Goal: Information Seeking & Learning: Learn about a topic

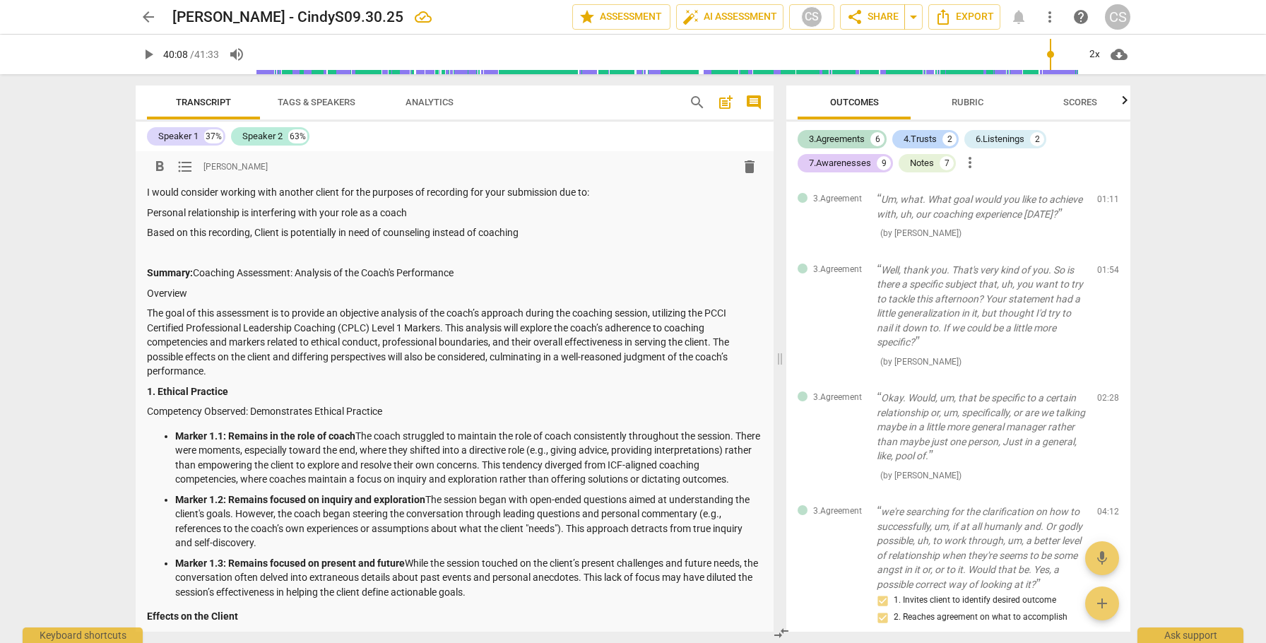
scroll to position [3449, 0]
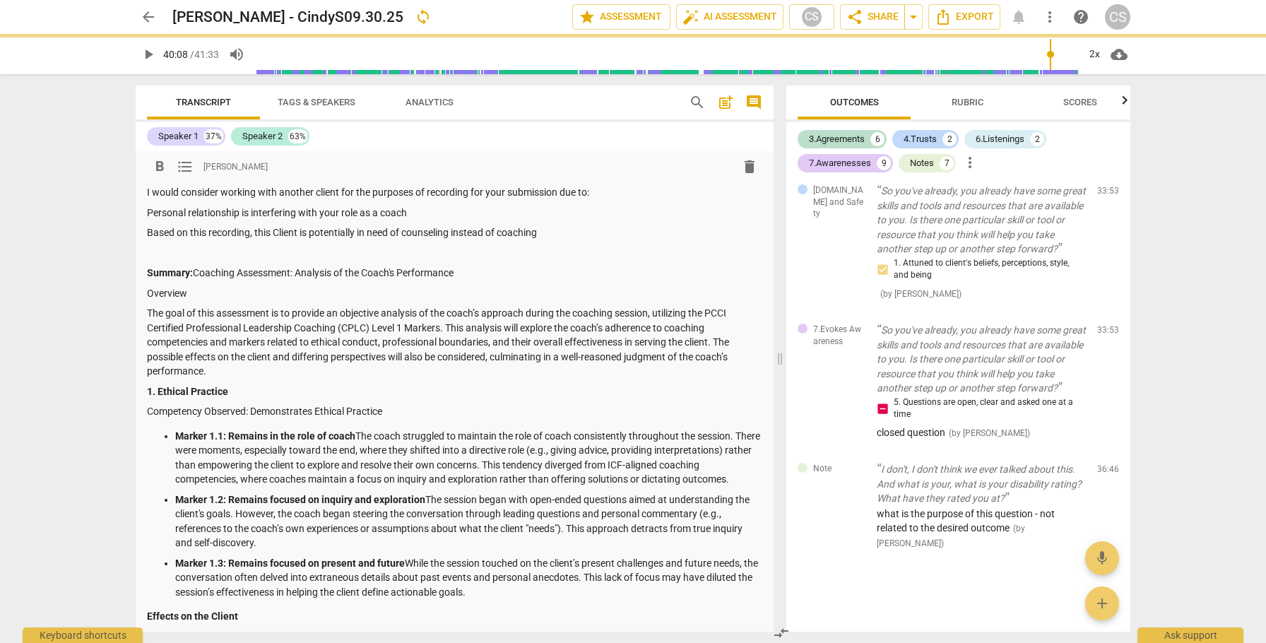
click at [546, 232] on p "Based on this recording, this Client is potentially in need of counseling inste…" at bounding box center [454, 232] width 615 height 15
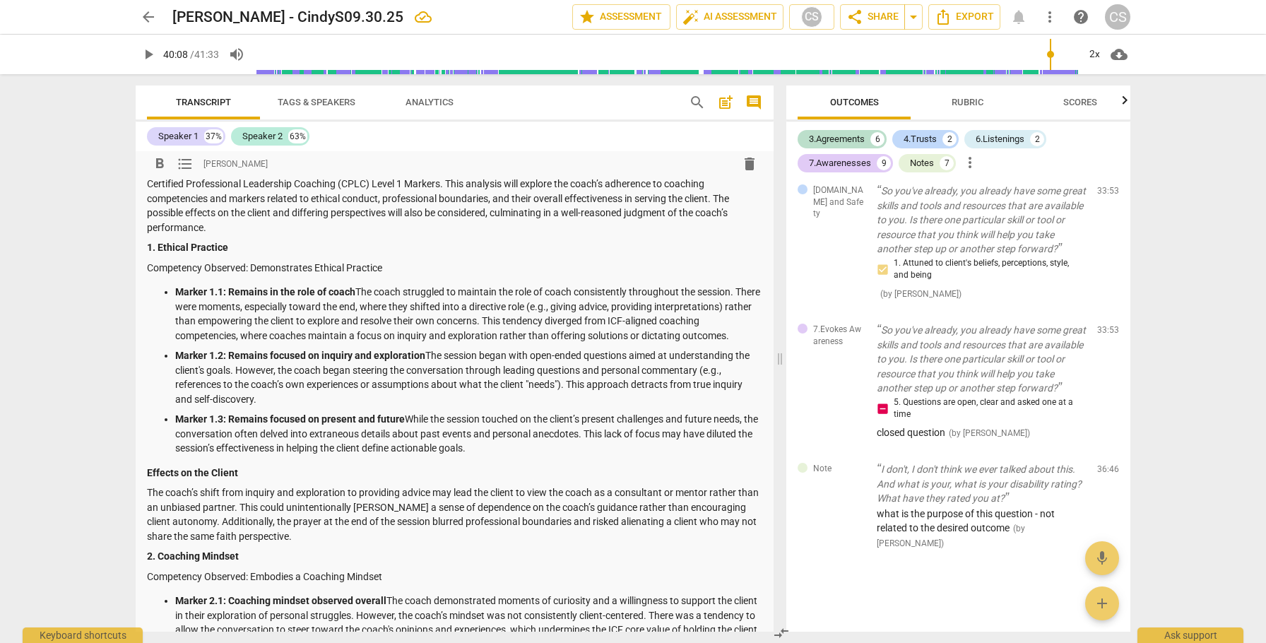
scroll to position [204, 0]
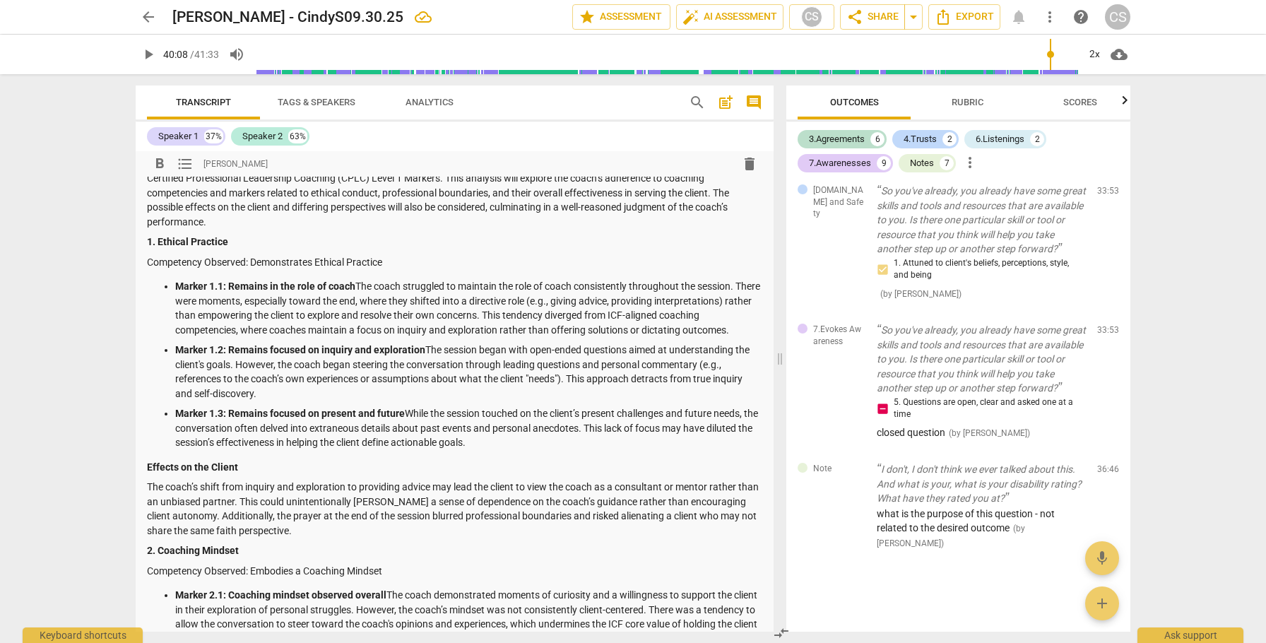
click at [359, 283] on p "Marker 1.1: Remains in the role of coach The coach struggled to maintain the ro…" at bounding box center [468, 308] width 587 height 58
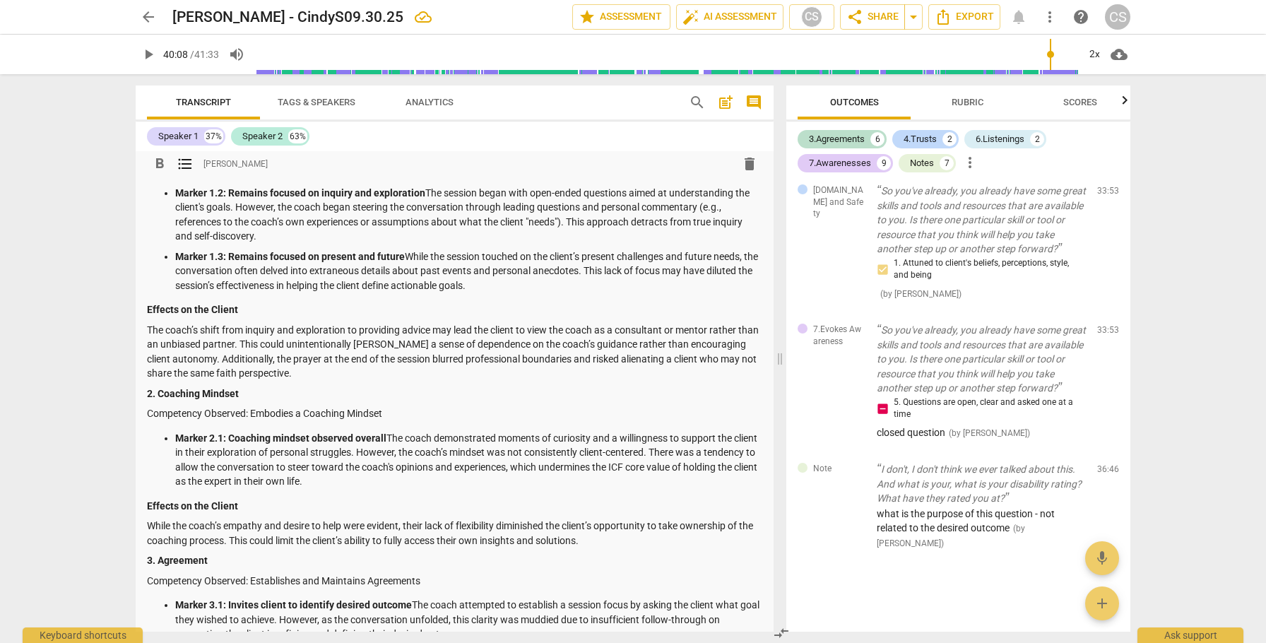
scroll to position [375, 0]
drag, startPoint x: 702, startPoint y: 206, endPoint x: 565, endPoint y: 223, distance: 138.0
click at [565, 223] on p "Marker 1.2: Remains focused on inquiry and exploration The session began with o…" at bounding box center [468, 215] width 587 height 58
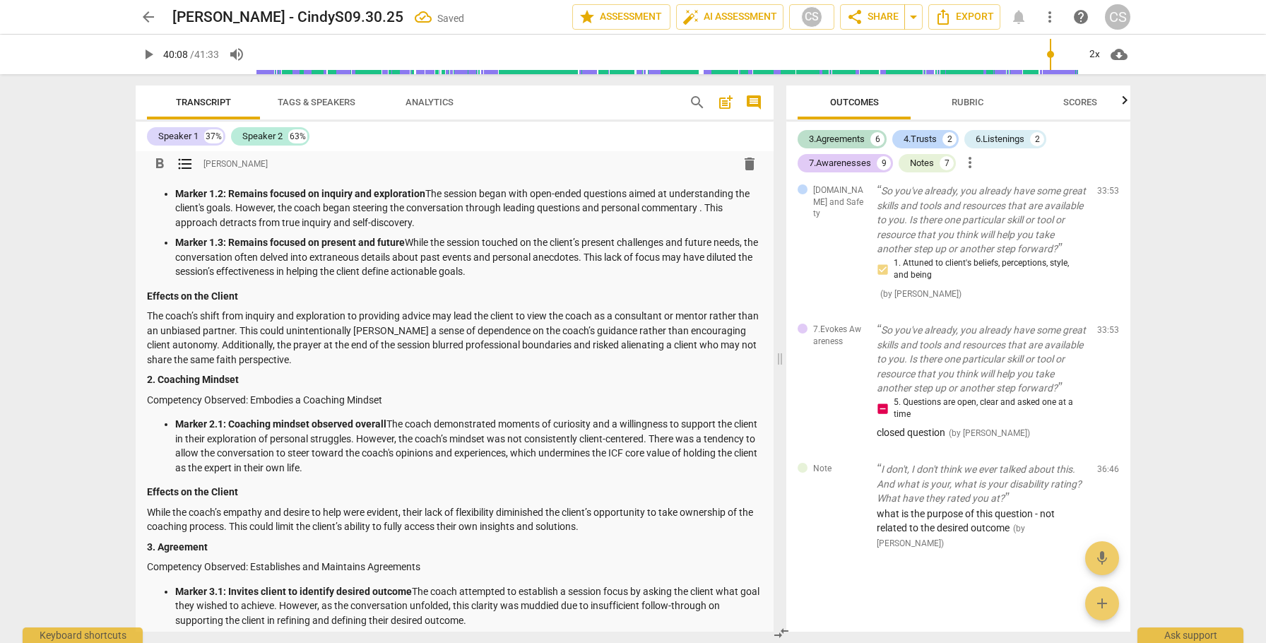
click at [393, 209] on p "Marker 1.2: Remains focused on inquiry and exploration The session began with o…" at bounding box center [468, 208] width 587 height 44
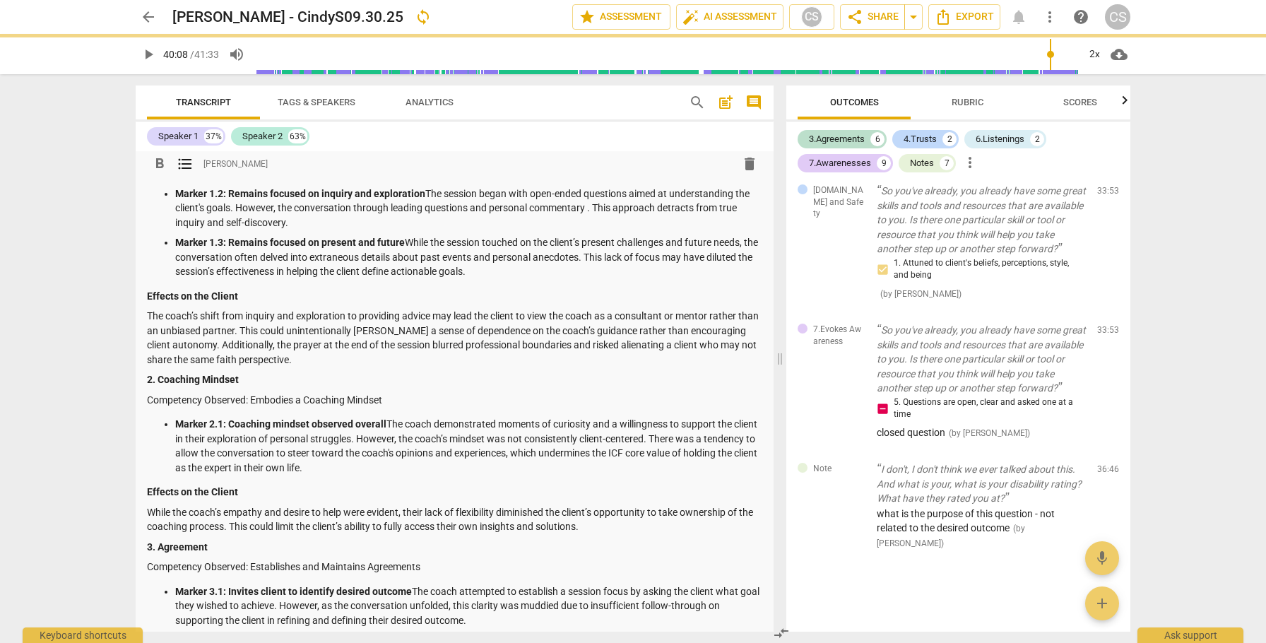
click at [352, 210] on p "Marker 1.2: Remains focused on inquiry and exploration The session began with o…" at bounding box center [468, 208] width 587 height 44
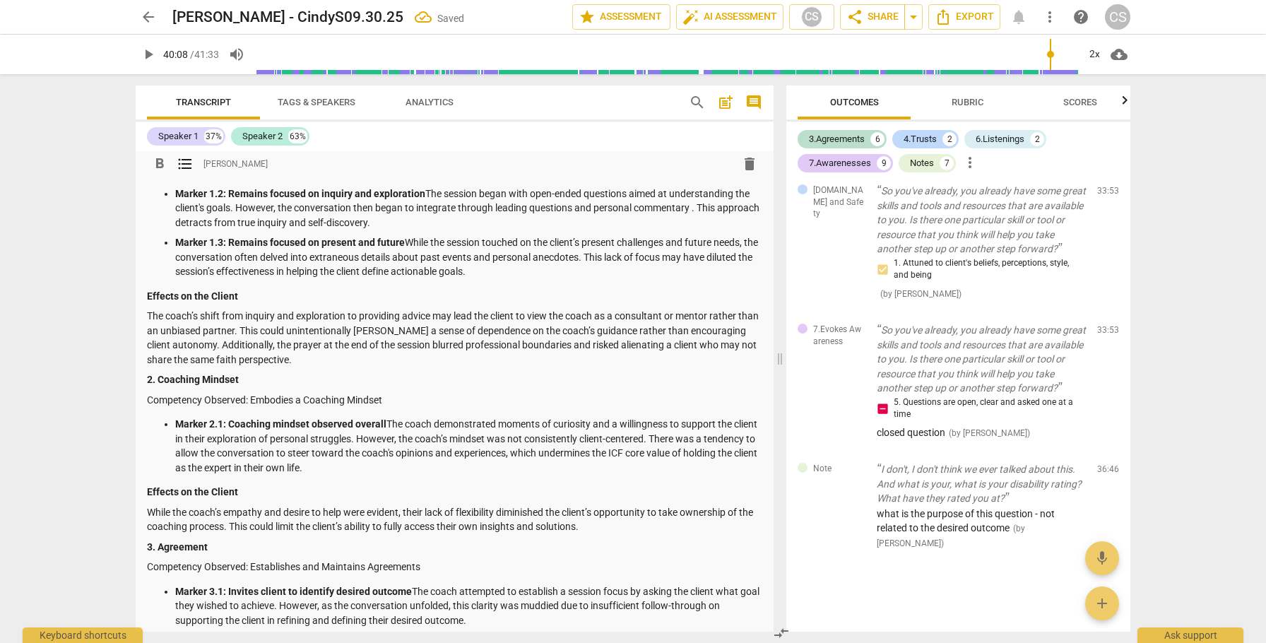
click at [595, 210] on p "Marker 1.2: Remains focused on inquiry and exploration The session began with o…" at bounding box center [468, 208] width 587 height 44
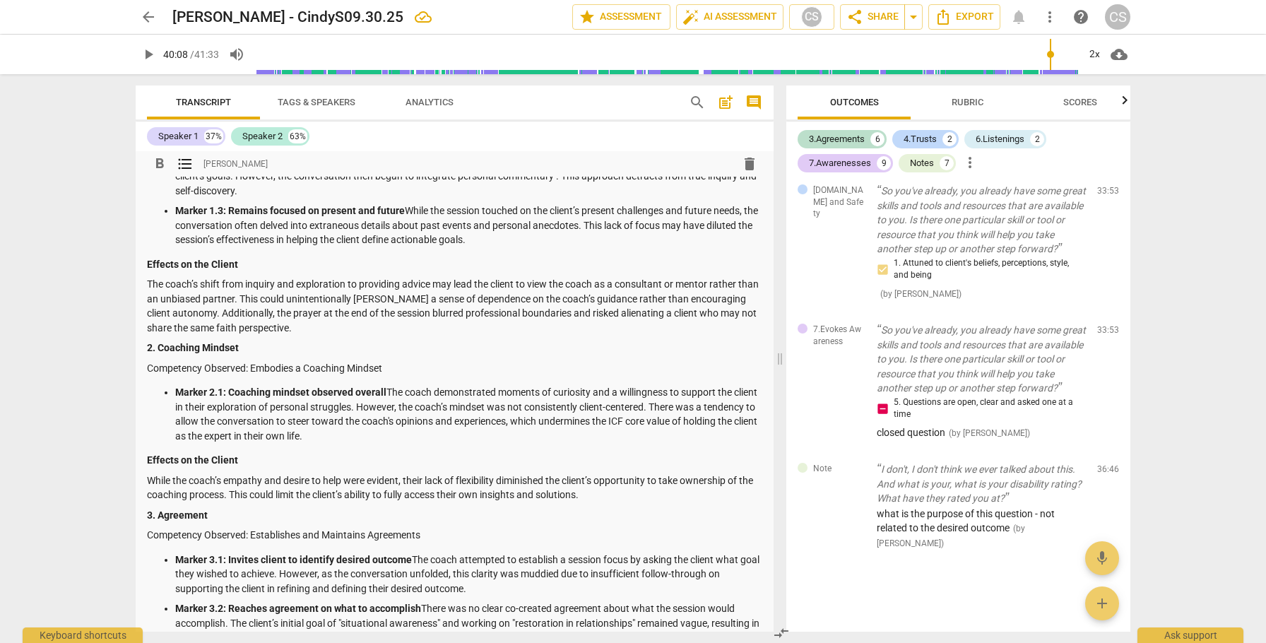
scroll to position [415, 0]
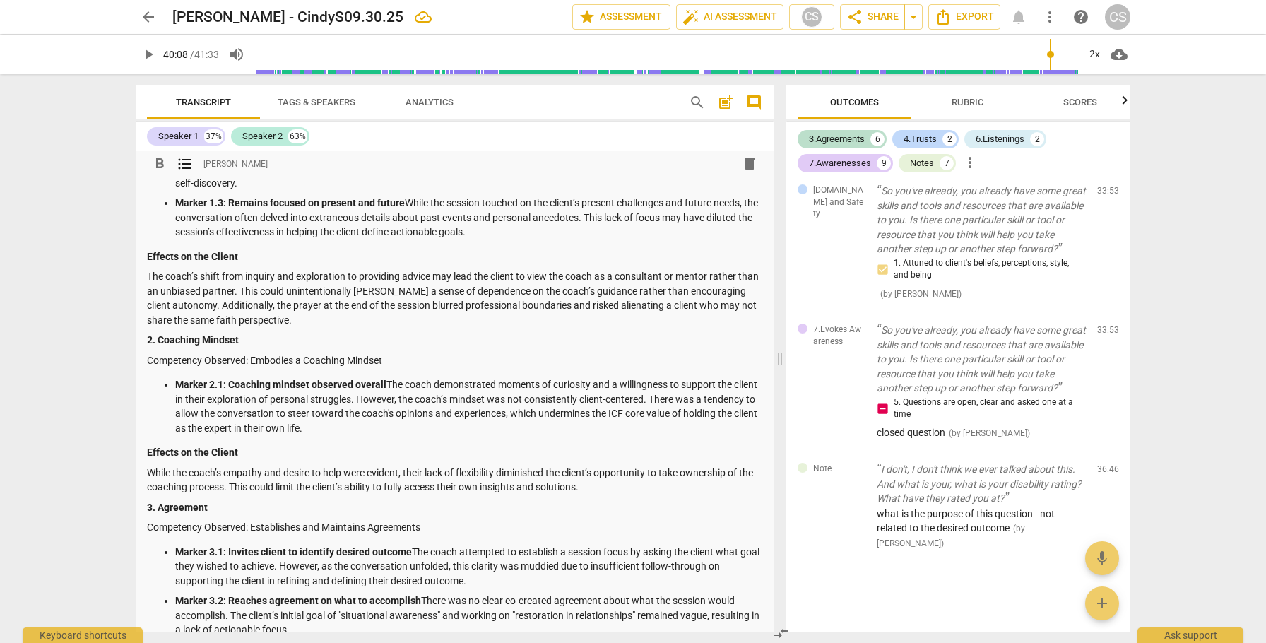
click at [377, 218] on p "Marker 1.3: Remains focused on present and future While the session touched on …" at bounding box center [468, 218] width 587 height 44
click at [340, 220] on p "Marker 1.3: Remains focused on present and future While the session touched on …" at bounding box center [468, 218] width 587 height 44
click at [533, 218] on p "Marker 1.3: Remains focused on present and future While the session touched on …" at bounding box center [468, 218] width 587 height 44
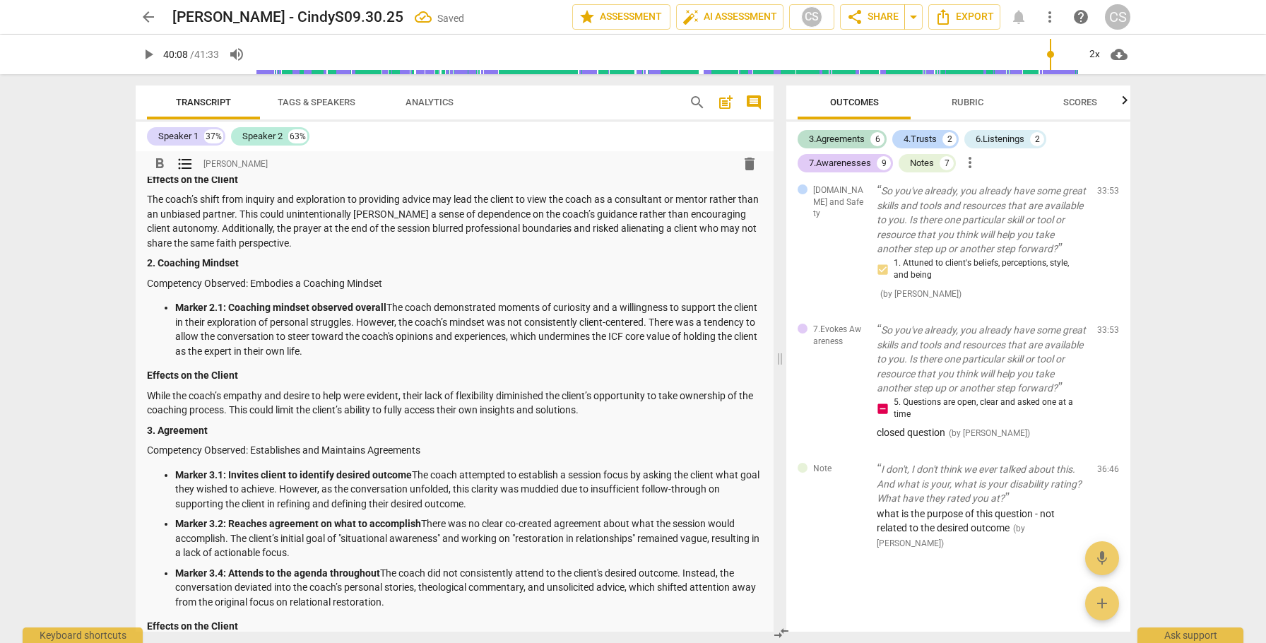
scroll to position [493, 0]
click at [256, 211] on p "The coach’s shift from inquiry and exploration to providing advice may lead the…" at bounding box center [454, 220] width 615 height 58
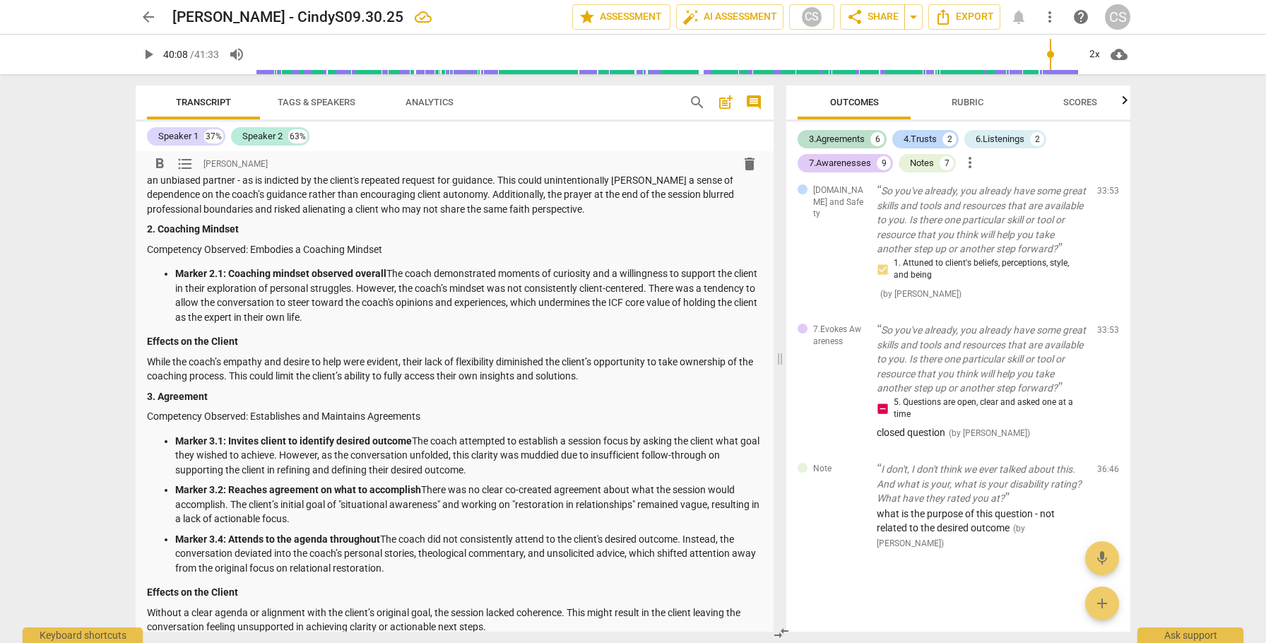
scroll to position [526, 0]
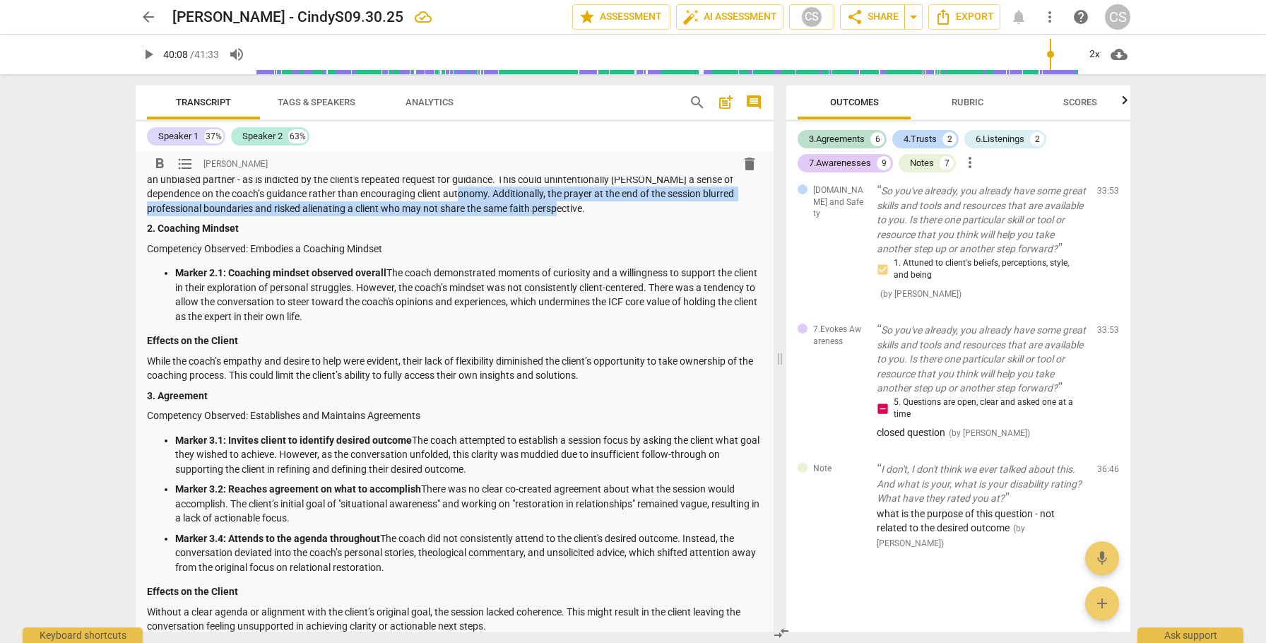
drag, startPoint x: 494, startPoint y: 194, endPoint x: 606, endPoint y: 202, distance: 111.9
click at [606, 202] on p "The coach’s shift from inquiry and exploration to providing advice may lead the…" at bounding box center [454, 187] width 615 height 58
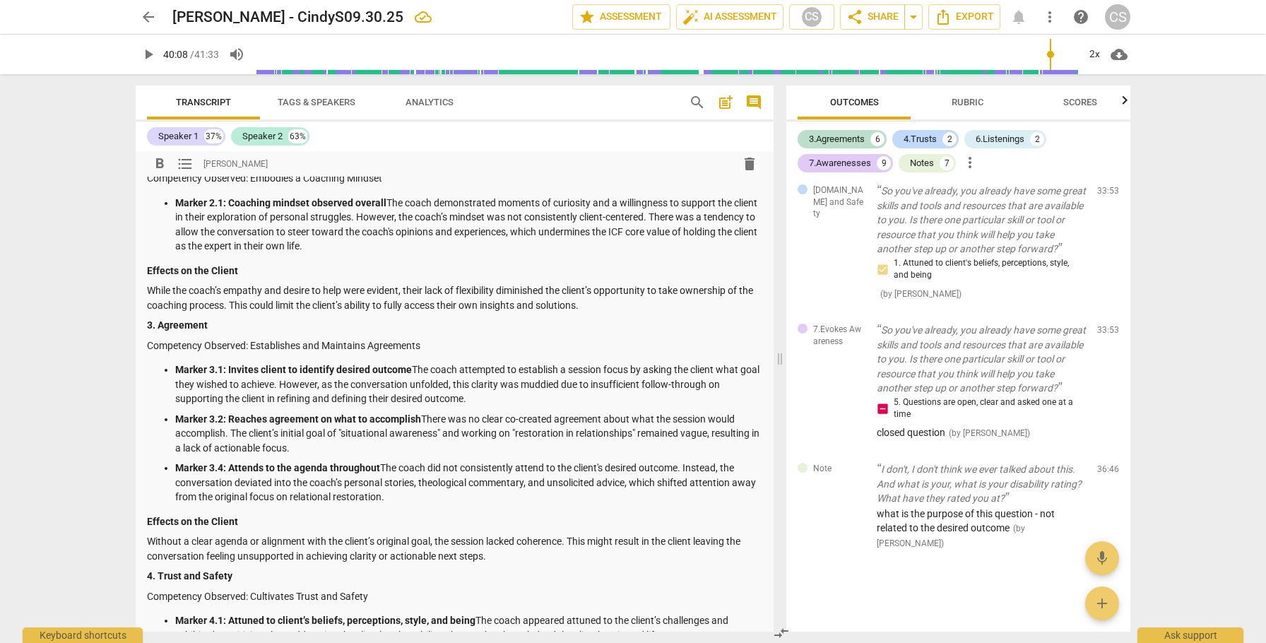
scroll to position [585, 0]
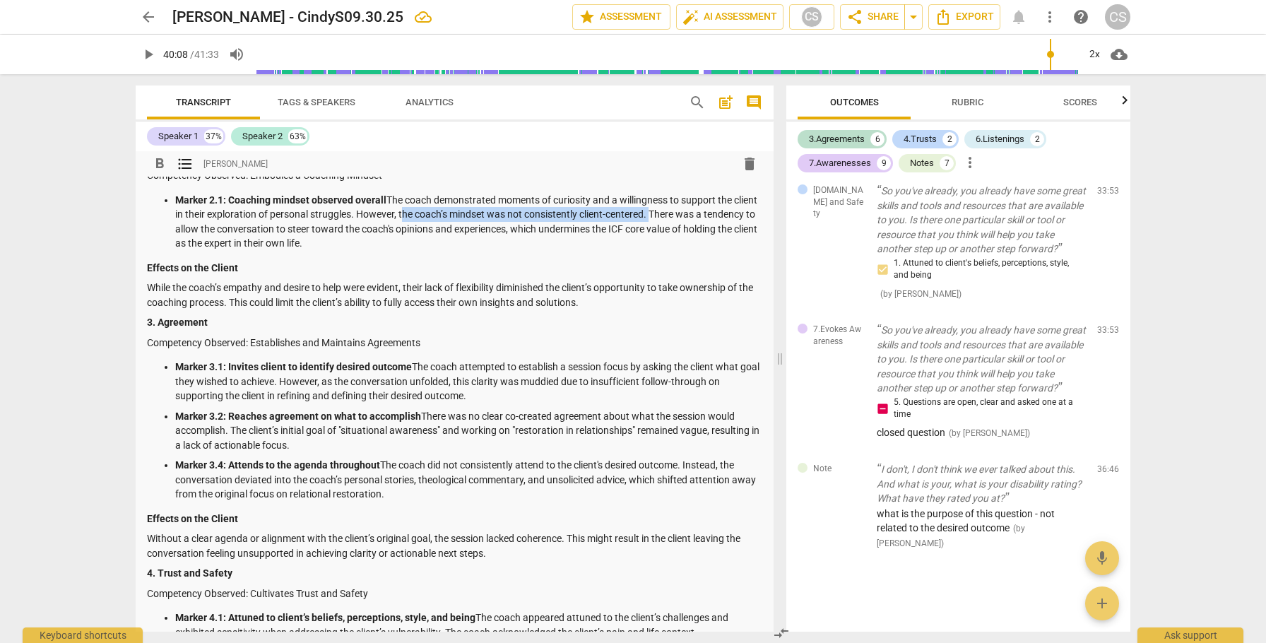
drag, startPoint x: 427, startPoint y: 215, endPoint x: 675, endPoint y: 213, distance: 248.7
click at [675, 213] on p "Marker 2.1: Coaching mindset observed overall The coach demonstrated moments of…" at bounding box center [468, 222] width 587 height 58
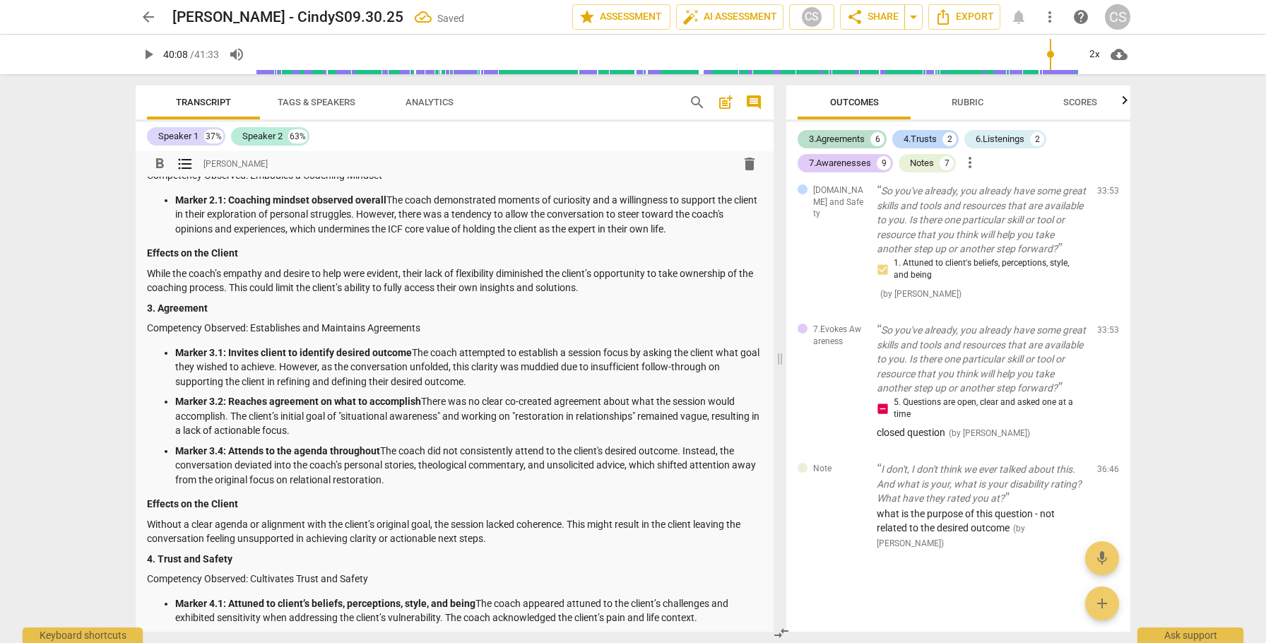
click at [654, 213] on p "Marker 2.1: Coaching mindset observed overall The coach demonstrated moments of…" at bounding box center [468, 215] width 587 height 44
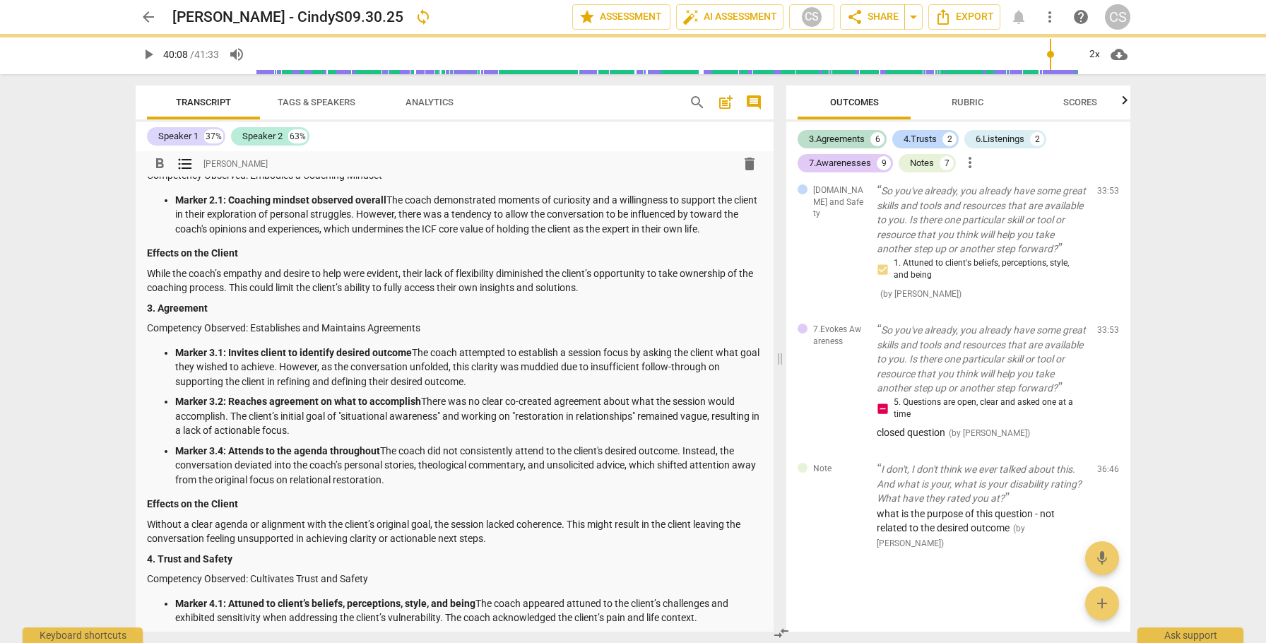
click at [754, 213] on p "Marker 2.1: Coaching mindset observed overall The coach demonstrated moments of…" at bounding box center [468, 215] width 587 height 44
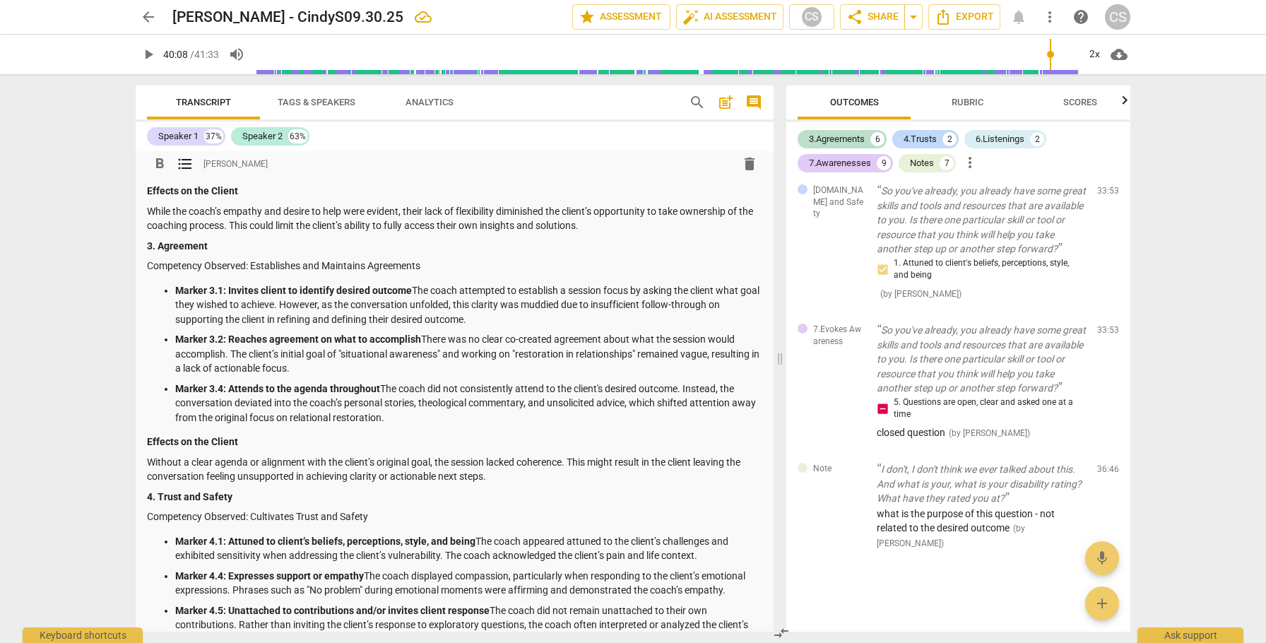
scroll to position [649, 0]
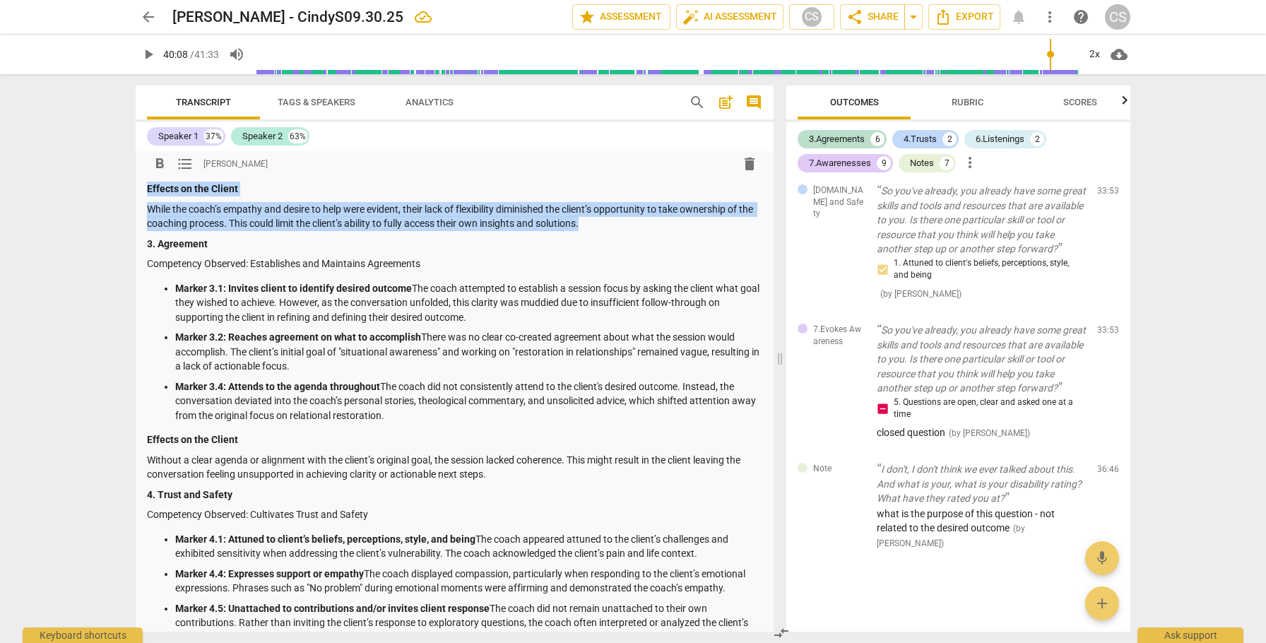
drag, startPoint x: 148, startPoint y: 186, endPoint x: 615, endPoint y: 219, distance: 468.8
click at [615, 219] on div "I would consider working with another client for the purposes of recording for …" at bounding box center [454, 537] width 615 height 2003
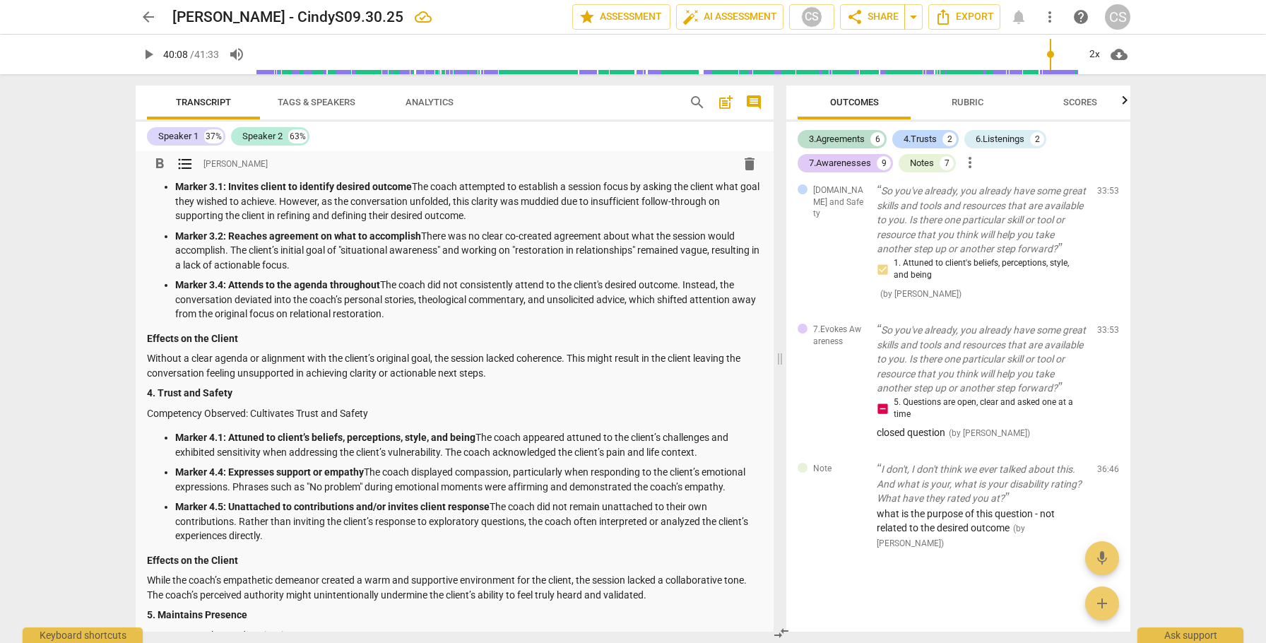
scroll to position [697, 0]
click at [254, 299] on p "Marker 3.4: Attends to the agenda throughout The coach did not consistently att…" at bounding box center [468, 298] width 587 height 44
click at [334, 297] on p "Marker 3.4: Attends to the agenda throughout The coach did not consistently att…" at bounding box center [468, 298] width 587 height 44
click at [621, 297] on p "Marker 3.4: Attends to the agenda throughout The coach did not consistently att…" at bounding box center [468, 298] width 587 height 44
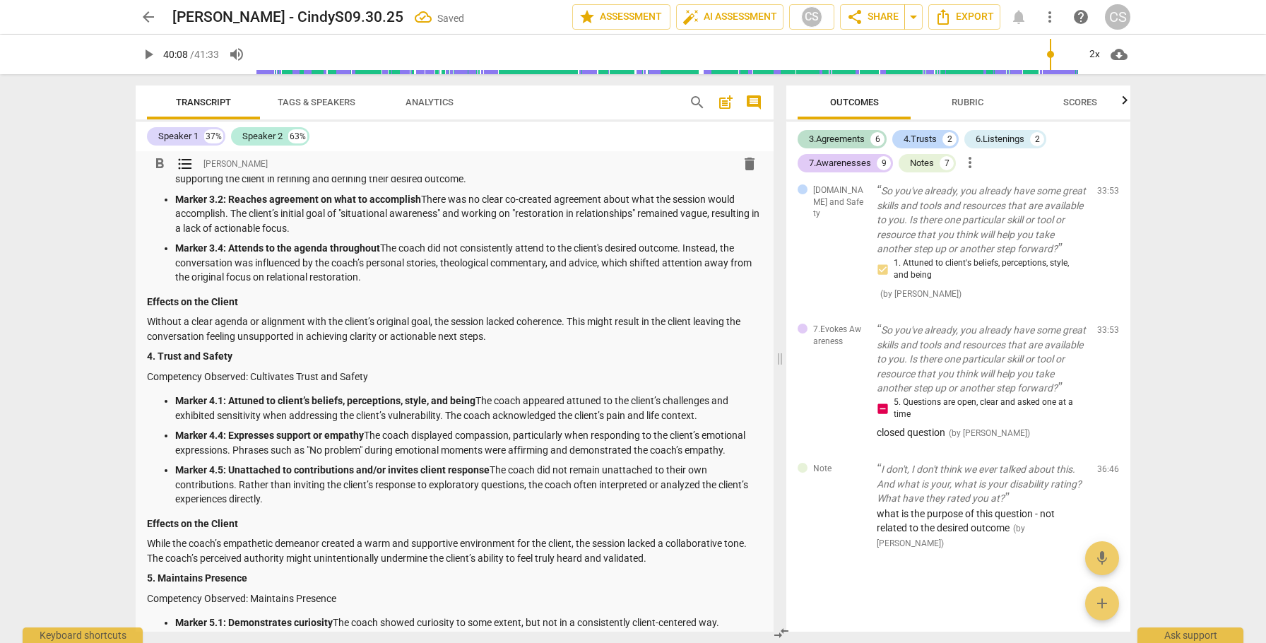
scroll to position [736, 0]
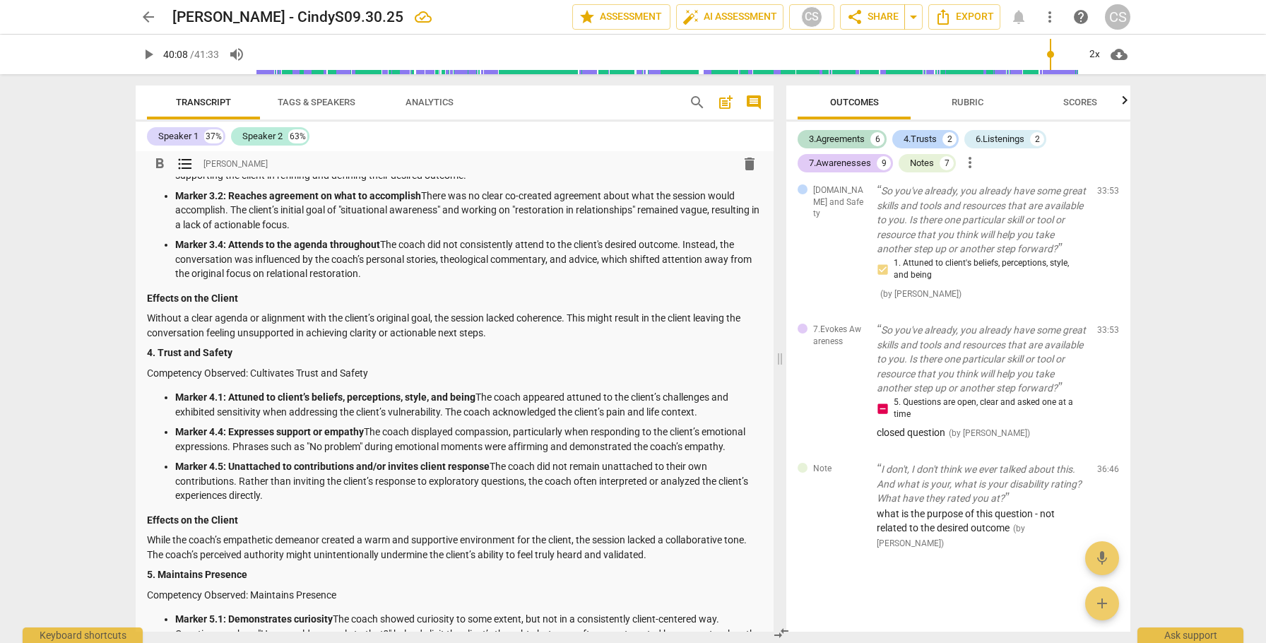
click at [549, 260] on p "Marker 3.4: Attends to the agenda throughout The coach did not consistently att…" at bounding box center [468, 259] width 587 height 44
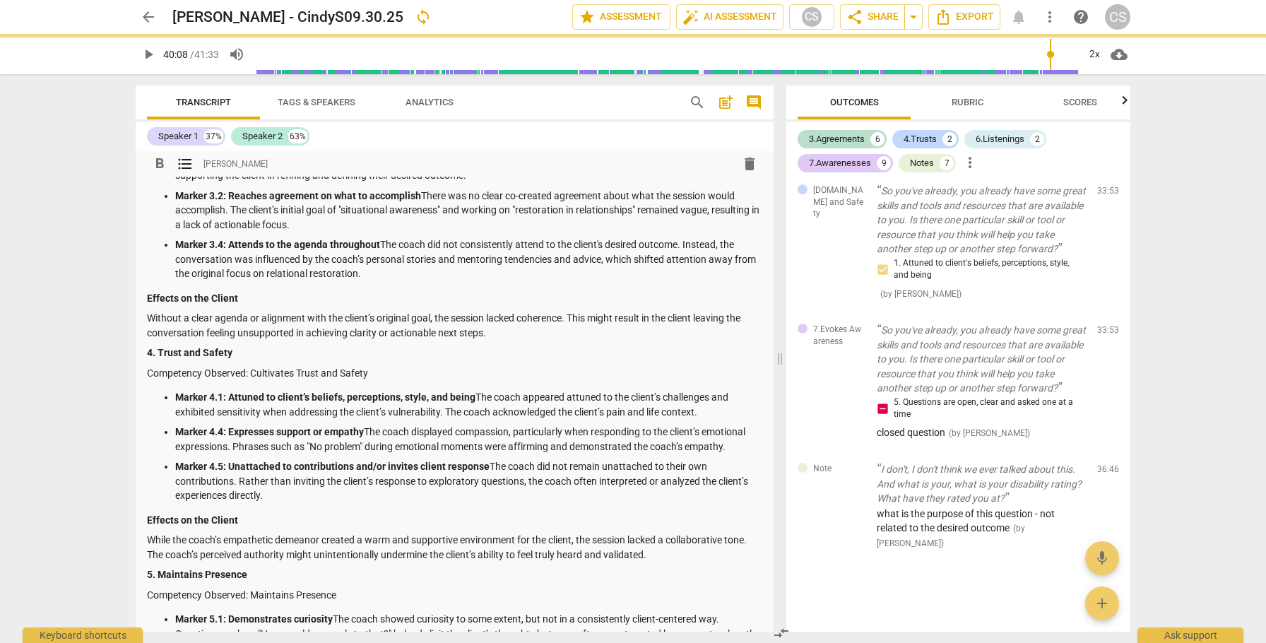
click at [610, 258] on p "Marker 3.4: Attends to the agenda throughout The coach did not consistently att…" at bounding box center [468, 259] width 587 height 44
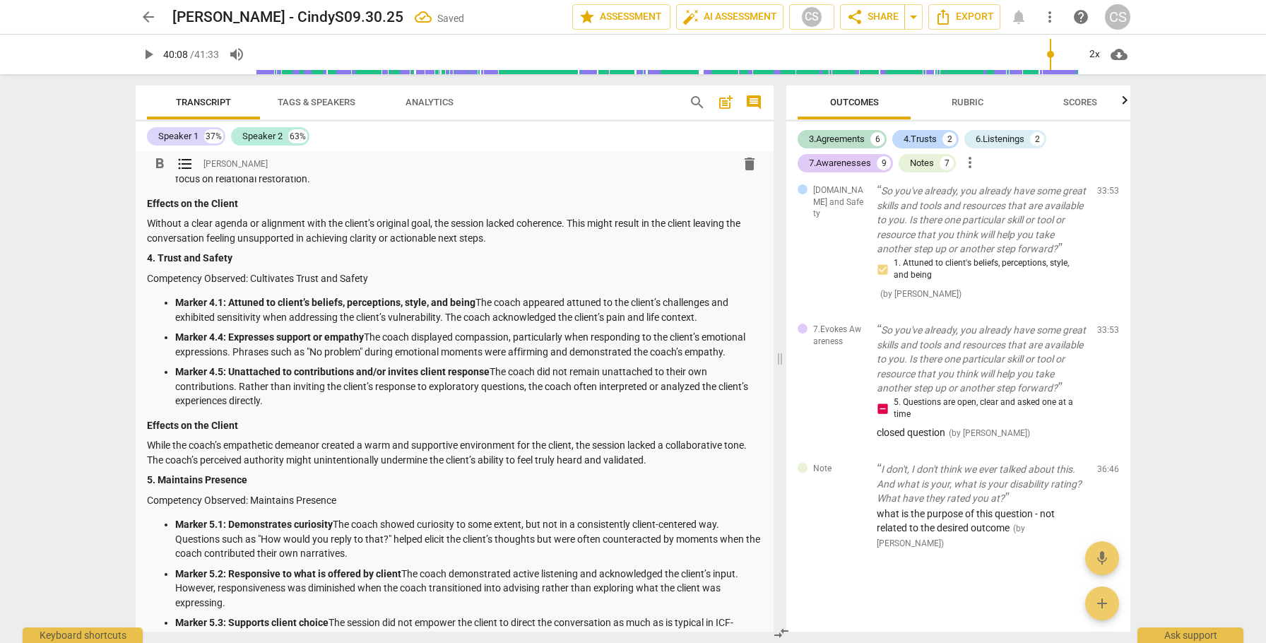
scroll to position [831, 0]
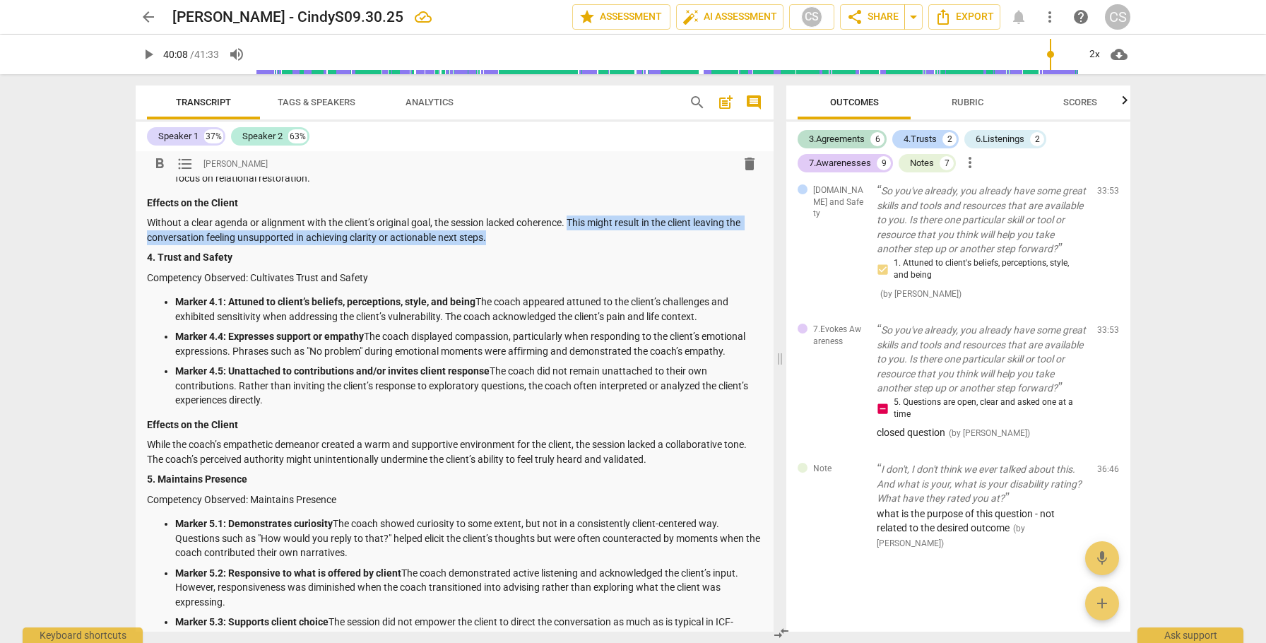
drag, startPoint x: 573, startPoint y: 220, endPoint x: 575, endPoint y: 232, distance: 12.2
click at [575, 232] on p "Without a clear agenda or alignment with the client’s original goal, the sessio…" at bounding box center [454, 229] width 615 height 29
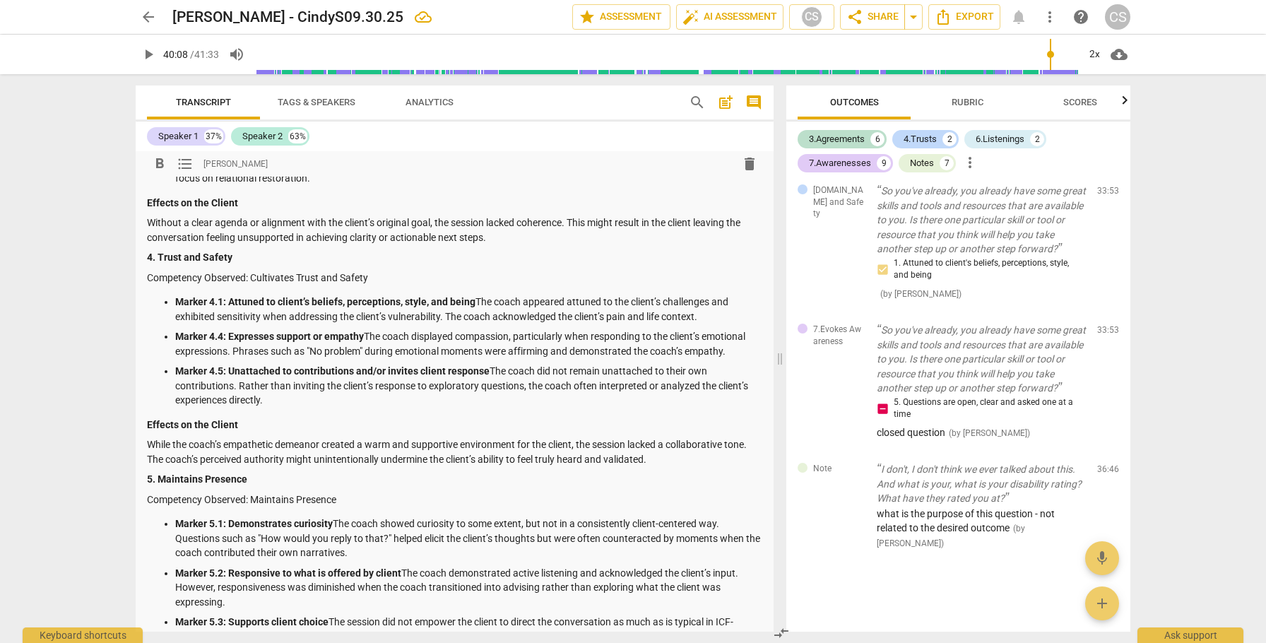
click at [391, 237] on p "Without a clear agenda or alignment with the client’s original goal, the sessio…" at bounding box center [454, 229] width 615 height 29
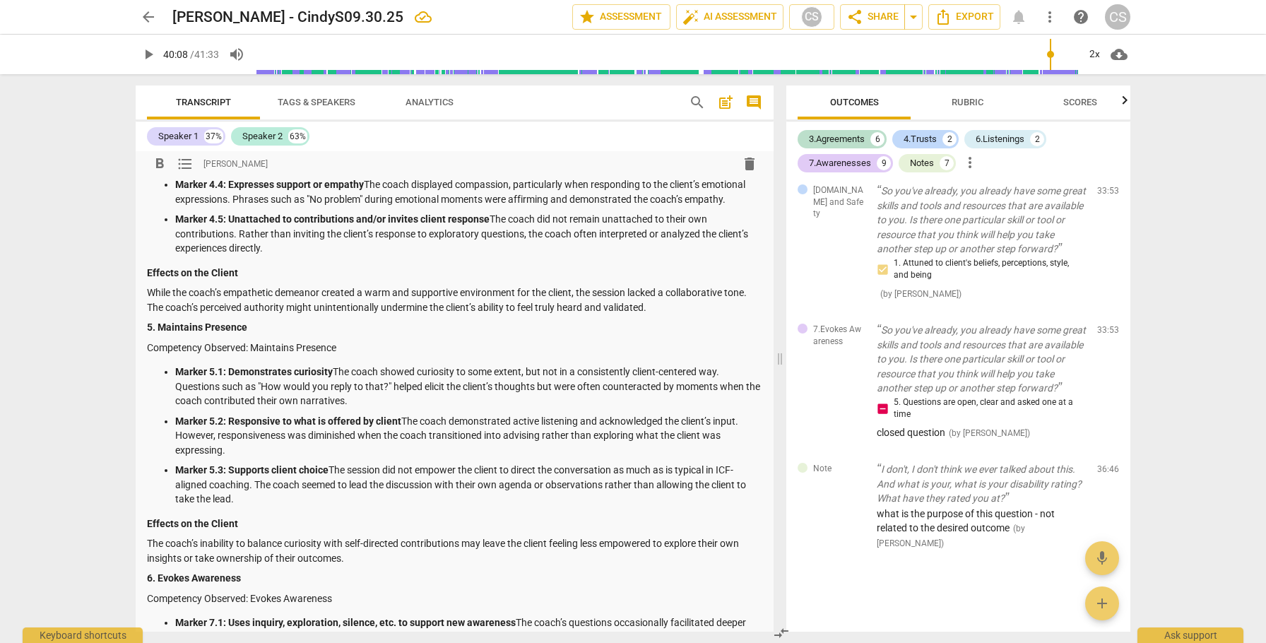
scroll to position [985, 0]
click at [538, 218] on p "Marker 4.5: Unattached to contributions and/or invites client response The coac…" at bounding box center [468, 233] width 587 height 44
drag, startPoint x: 175, startPoint y: 234, endPoint x: 426, endPoint y: 230, distance: 250.8
click at [426, 230] on p "Marker 4.5: Unattached to contributions and/or invites client response The coac…" at bounding box center [468, 233] width 587 height 44
click at [262, 232] on p "Marker 4.5: Unattached to contributions and/or invites client response The coac…" at bounding box center [468, 233] width 587 height 44
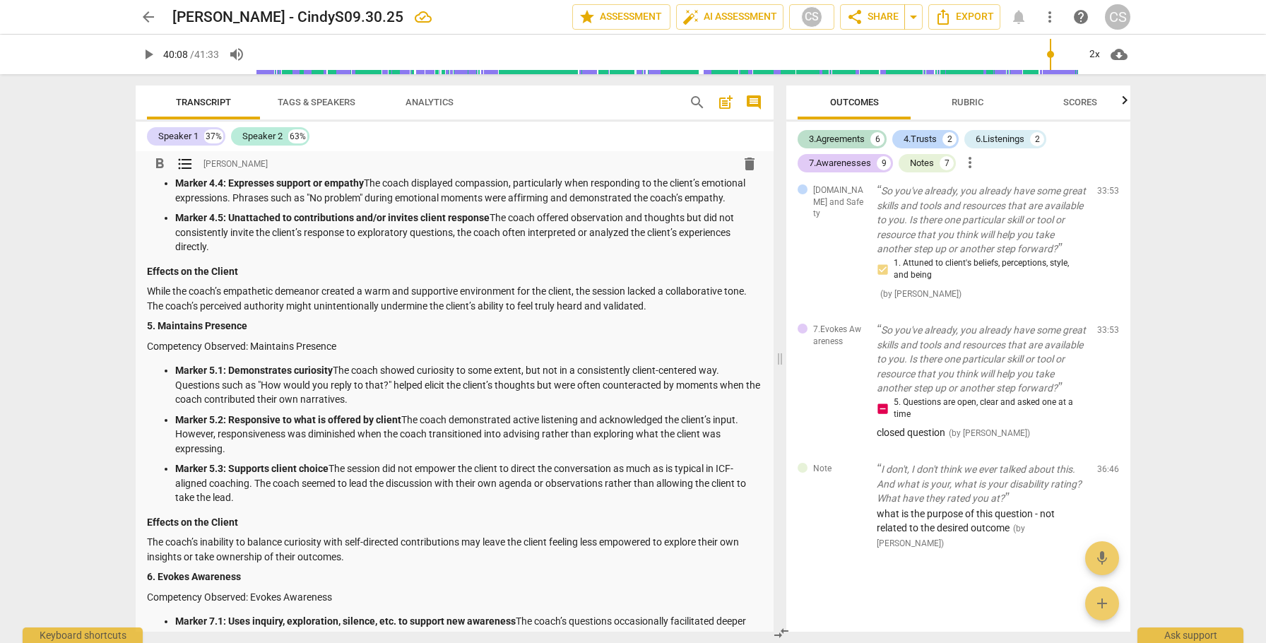
drag, startPoint x: 349, startPoint y: 232, endPoint x: 354, endPoint y: 239, distance: 9.2
click at [354, 239] on p "Marker 4.5: Unattached to contributions and/or invites client response The coac…" at bounding box center [468, 233] width 587 height 44
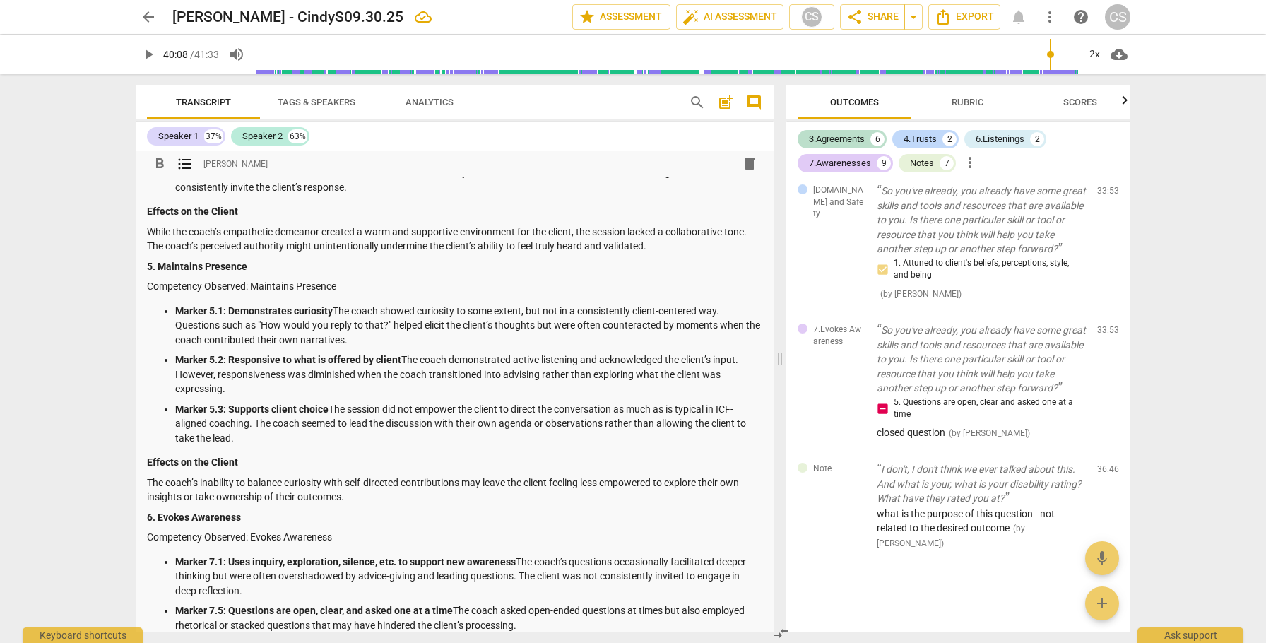
scroll to position [1031, 0]
drag, startPoint x: 521, startPoint y: 244, endPoint x: 646, endPoint y: 242, distance: 125.7
click at [646, 242] on p "While the coach’s empathetic demeanor created a warm and supportive environment…" at bounding box center [454, 237] width 615 height 29
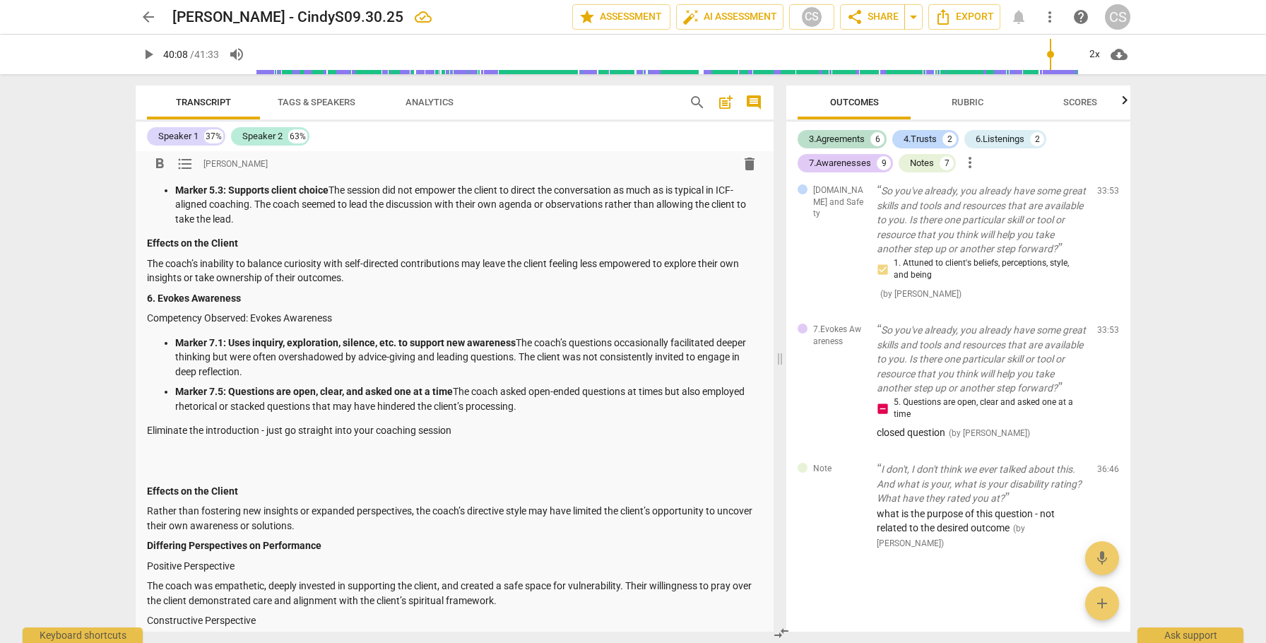
scroll to position [1254, 0]
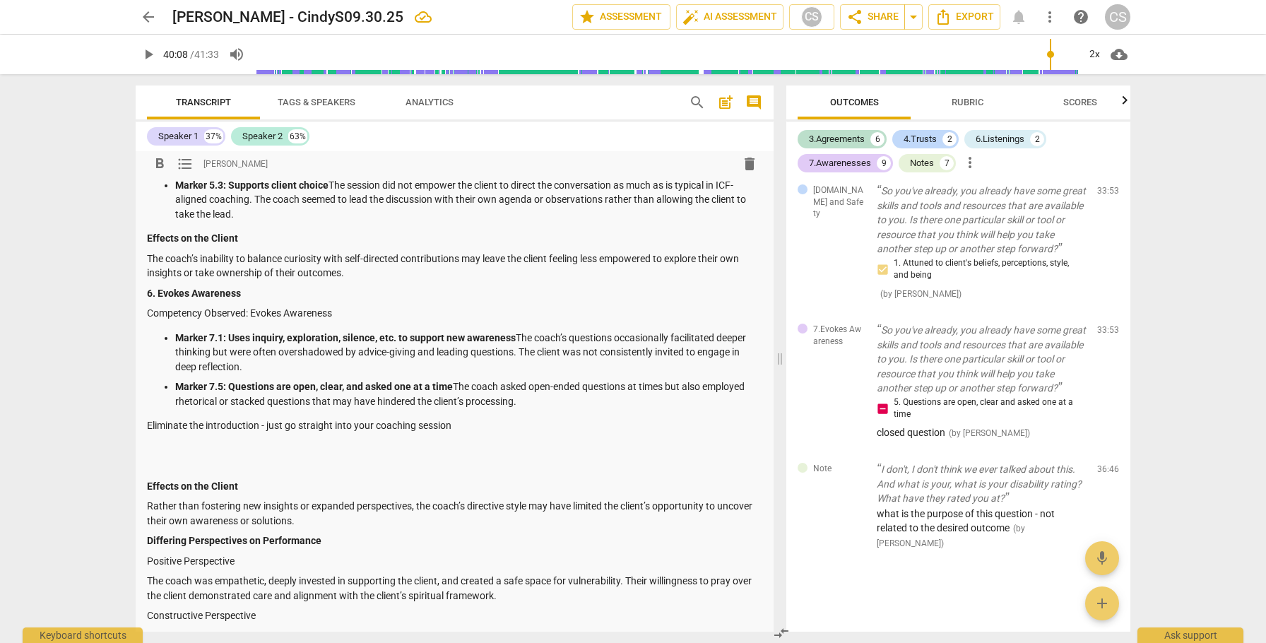
click at [672, 198] on p "Marker 5.3: Supports client choice The session did not empower the client to di…" at bounding box center [468, 200] width 587 height 44
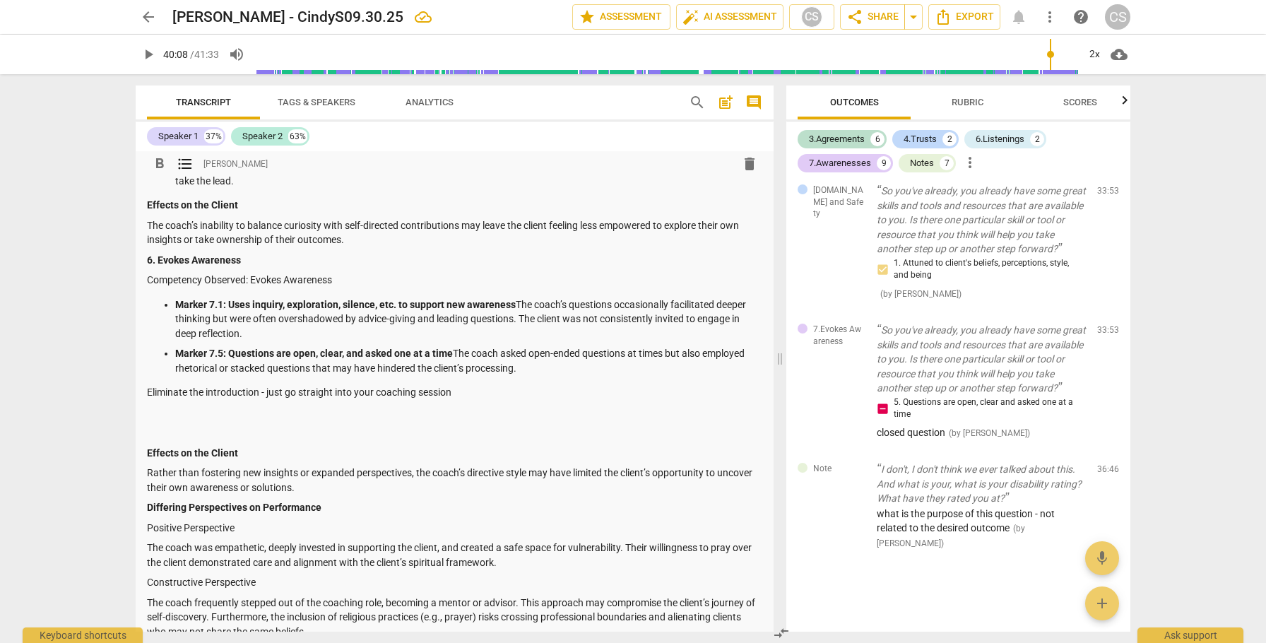
scroll to position [1291, 0]
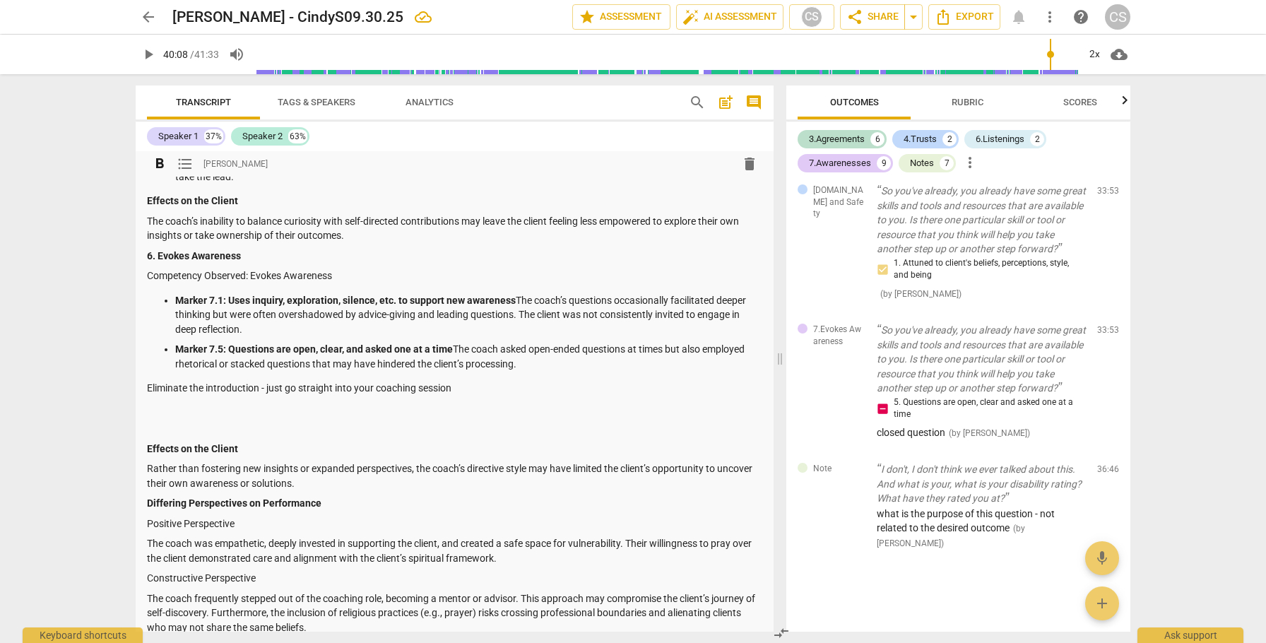
click at [147, 199] on strong "Effects on the Client" at bounding box center [192, 200] width 91 height 11
click at [410, 251] on p "6. Evokes Awareness" at bounding box center [454, 256] width 615 height 15
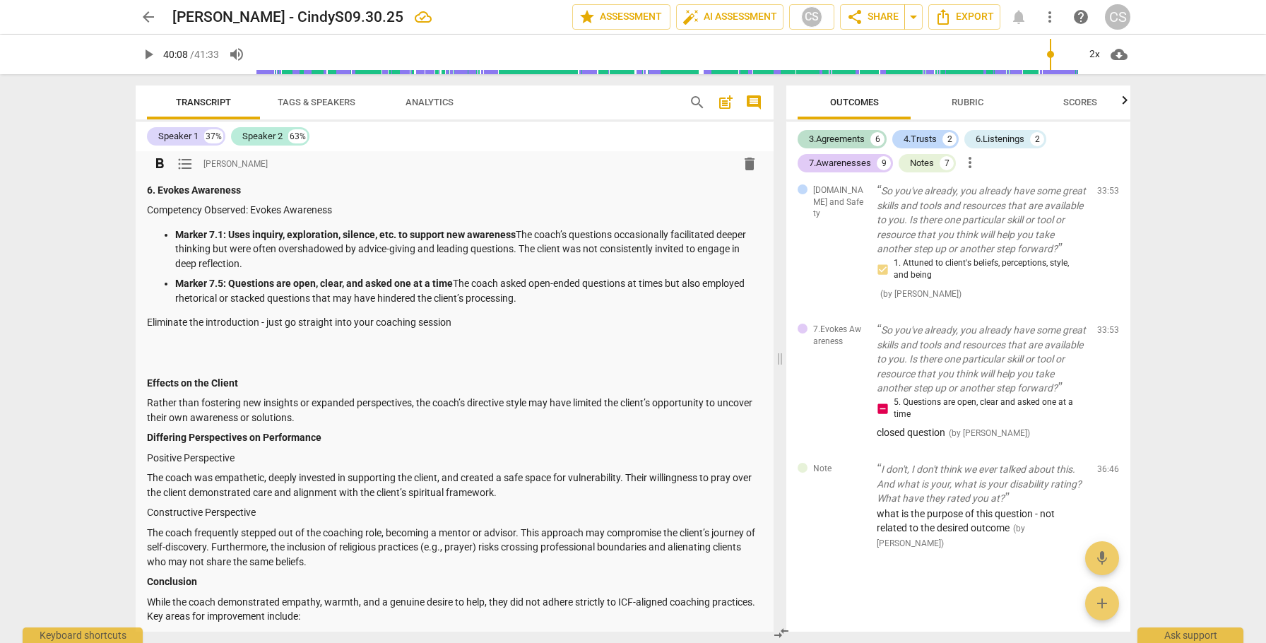
scroll to position [1358, 0]
drag, startPoint x: 147, startPoint y: 319, endPoint x: 482, endPoint y: 321, distance: 335.6
click at [482, 321] on p "Eliminate the introduction - just go straight into your coaching session" at bounding box center [454, 321] width 615 height 15
click at [152, 365] on p at bounding box center [454, 361] width 615 height 15
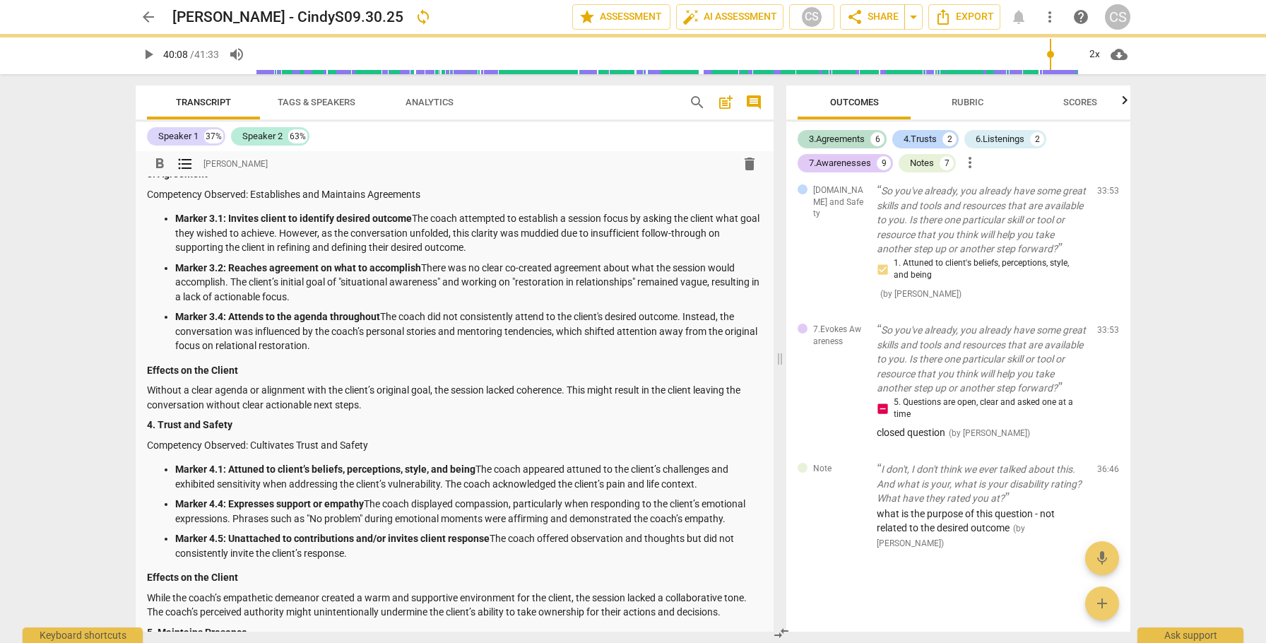
scroll to position [0, 0]
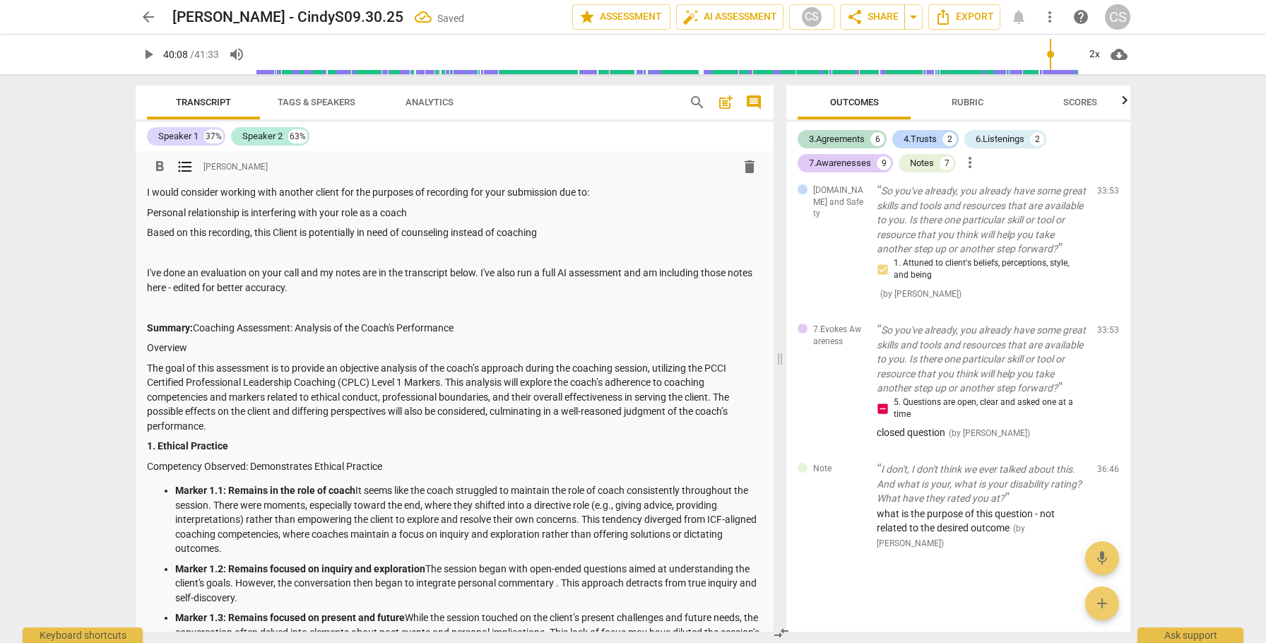
click at [556, 235] on p "Based on this recording, this Client is potentially in need of counseling inste…" at bounding box center [454, 232] width 615 height 15
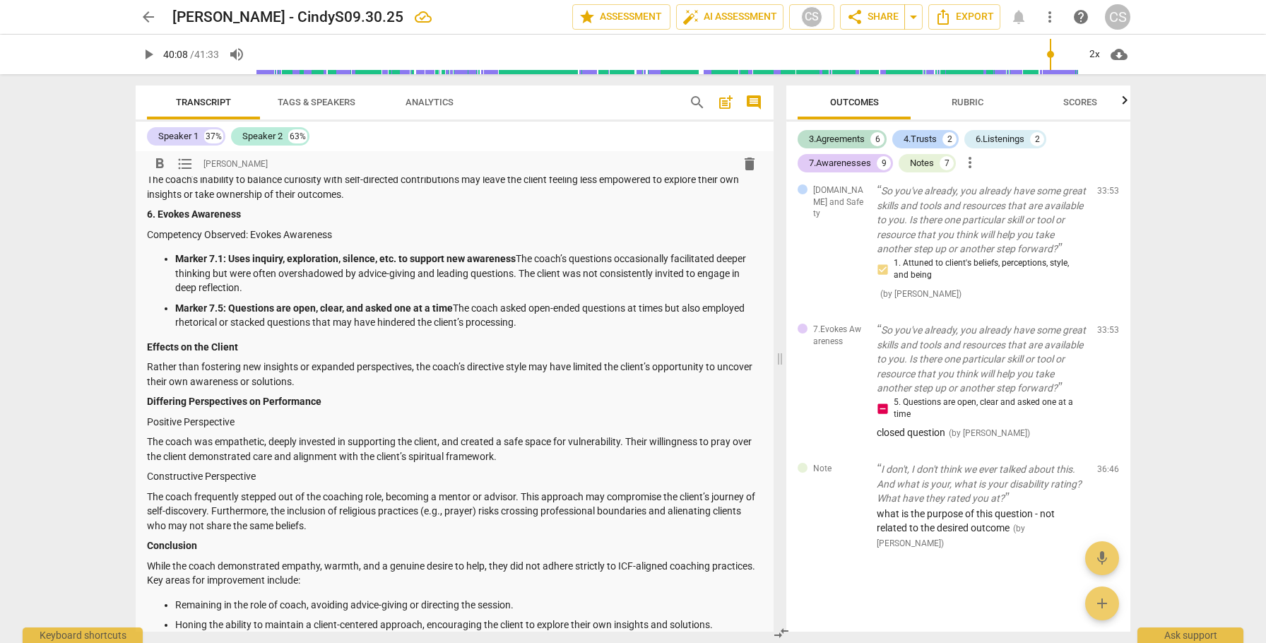
scroll to position [1343, 0]
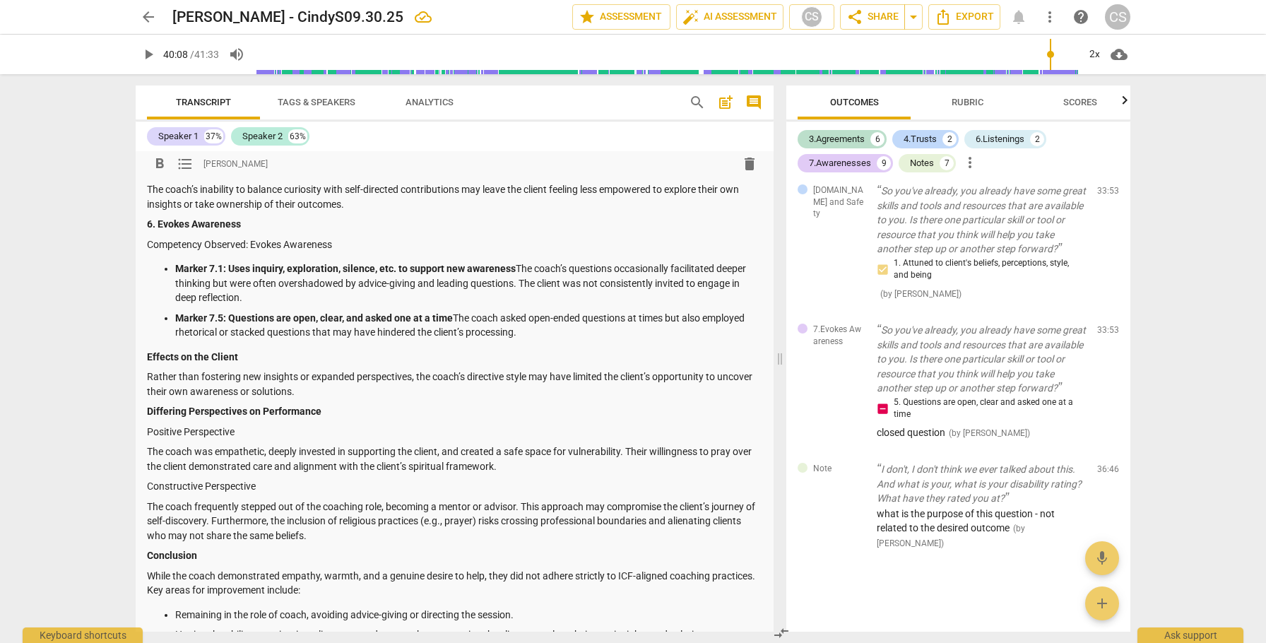
click at [416, 283] on p "Marker 7.1: Uses inquiry, exploration, silence, etc. to support new awareness T…" at bounding box center [468, 283] width 587 height 44
click at [485, 283] on p "Marker 7.1: Uses inquiry, exploration, silence, etc. to support new awareness T…" at bounding box center [468, 283] width 587 height 44
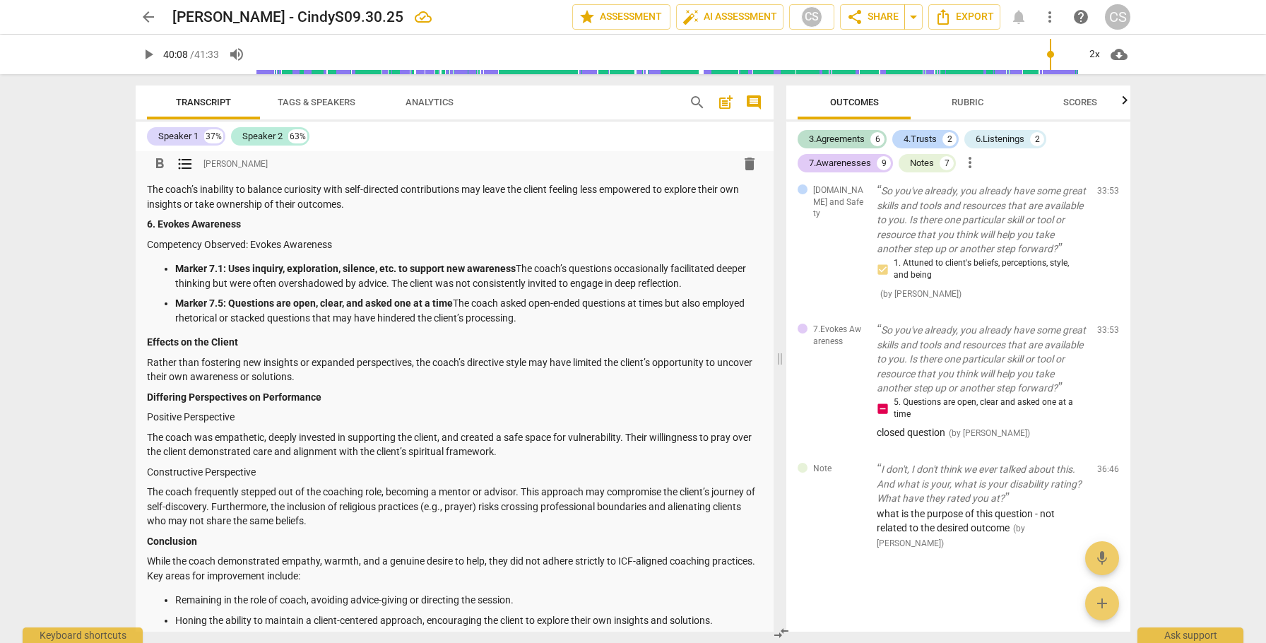
scroll to position [1347, 0]
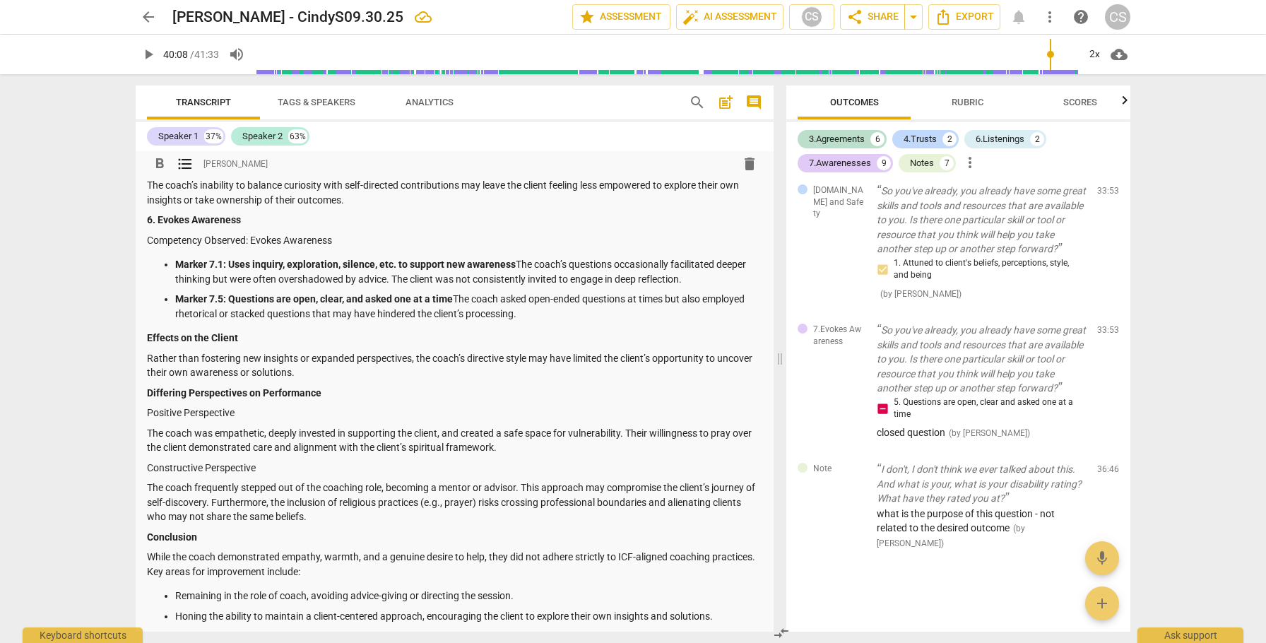
click at [230, 315] on p "Marker 7.5: Questions are open, clear, and asked one at a time The coach asked …" at bounding box center [468, 306] width 587 height 29
click at [504, 314] on p "Marker 7.5: Questions are open, clear, and asked one at a time The coach asked …" at bounding box center [468, 306] width 587 height 29
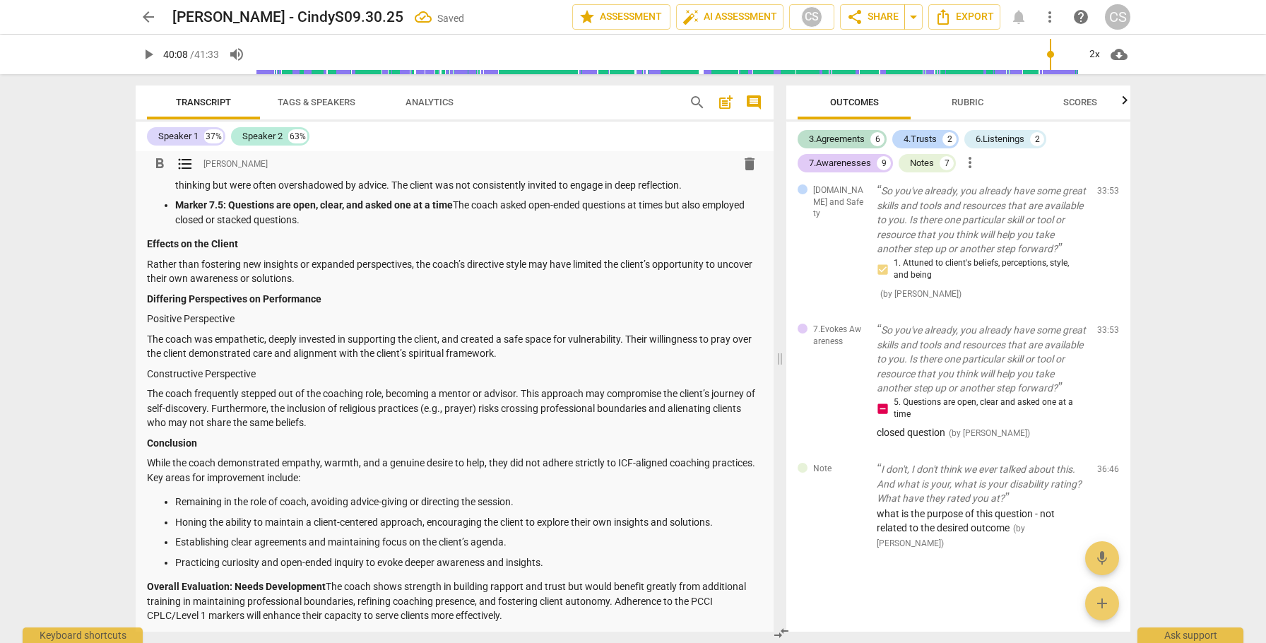
scroll to position [1445, 0]
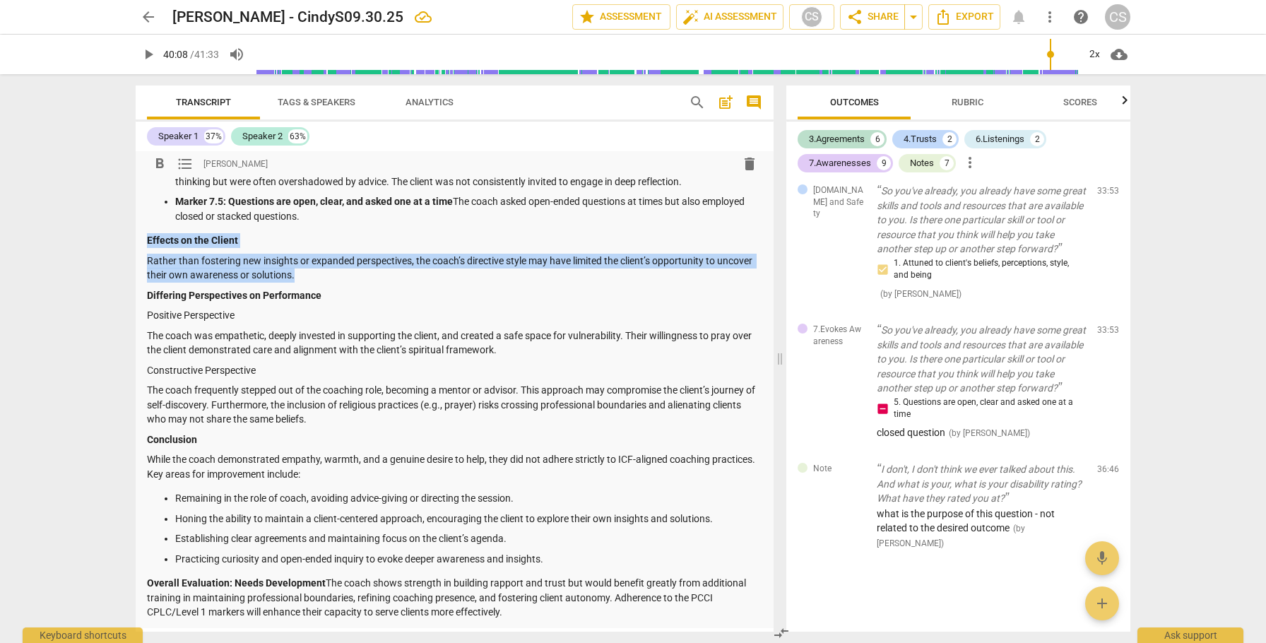
drag, startPoint x: 148, startPoint y: 237, endPoint x: 351, endPoint y: 270, distance: 205.3
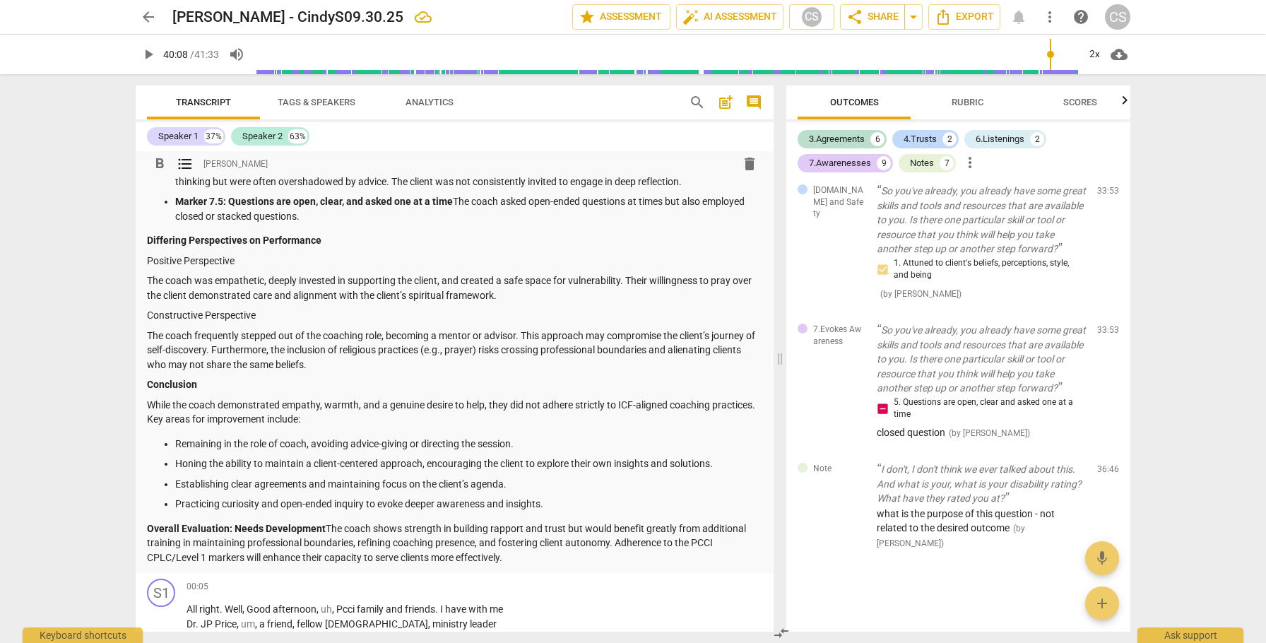
type input "2408"
